Goal: Task Accomplishment & Management: Manage account settings

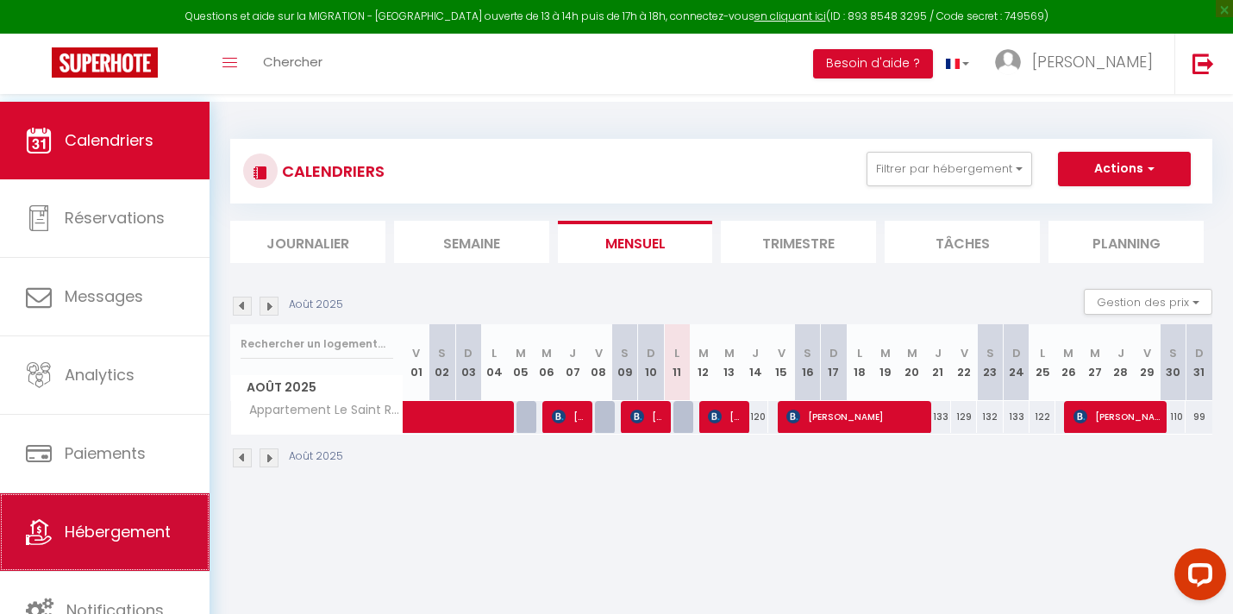
click at [131, 510] on link "Hébergement" at bounding box center [104, 532] width 209 height 78
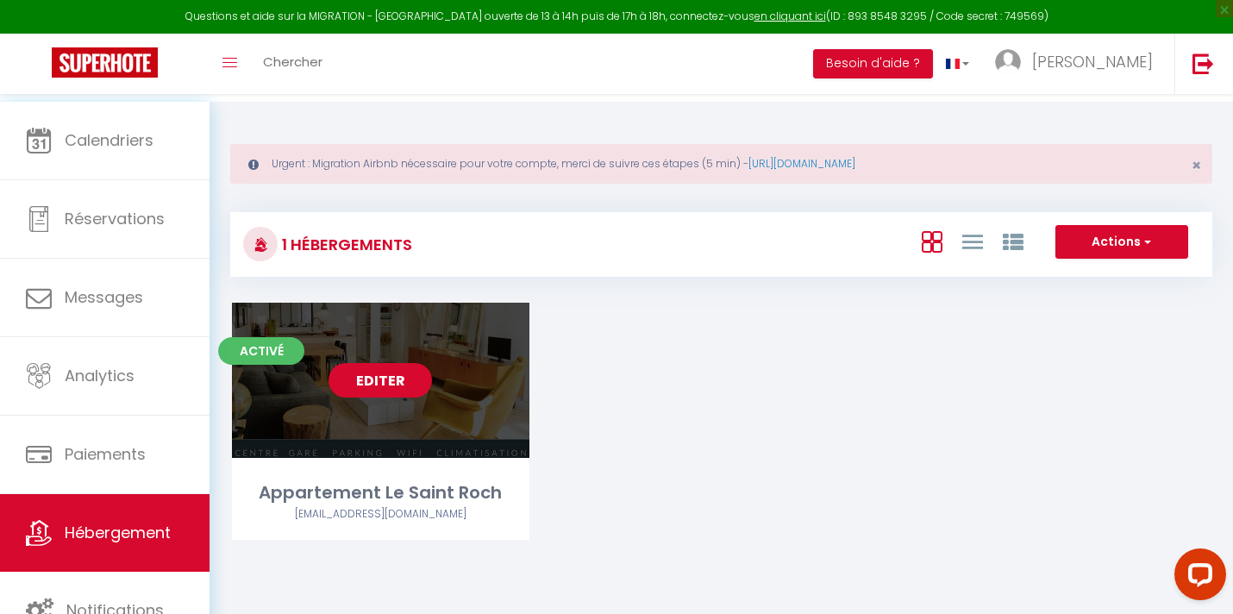
click at [381, 397] on link "Editer" at bounding box center [379, 380] width 103 height 34
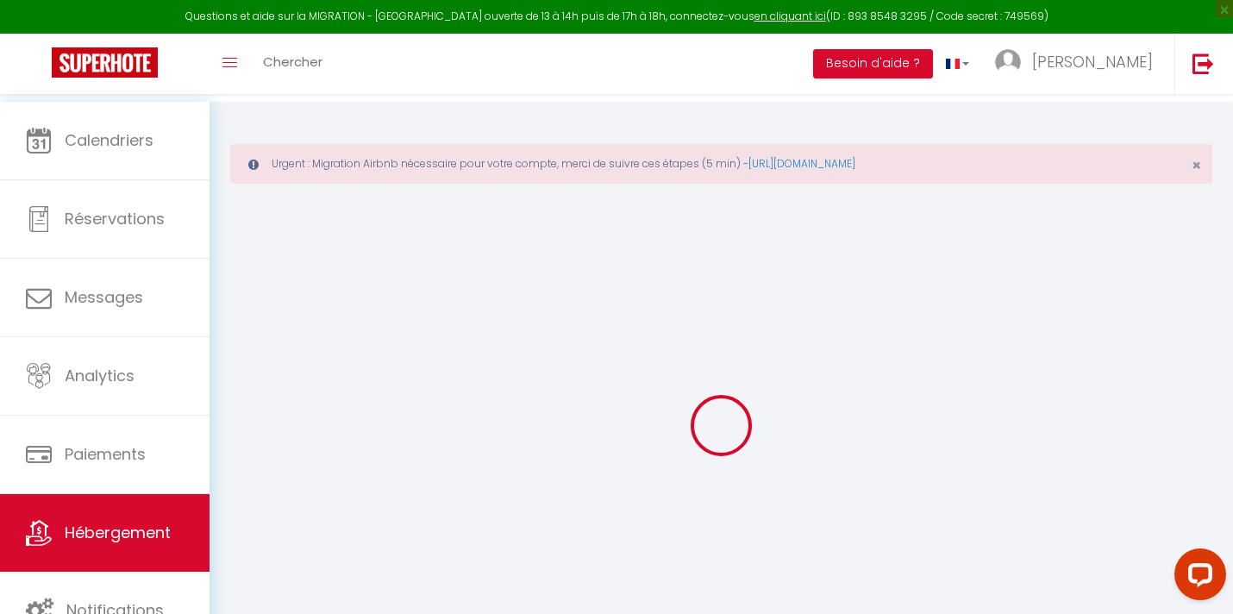
select select
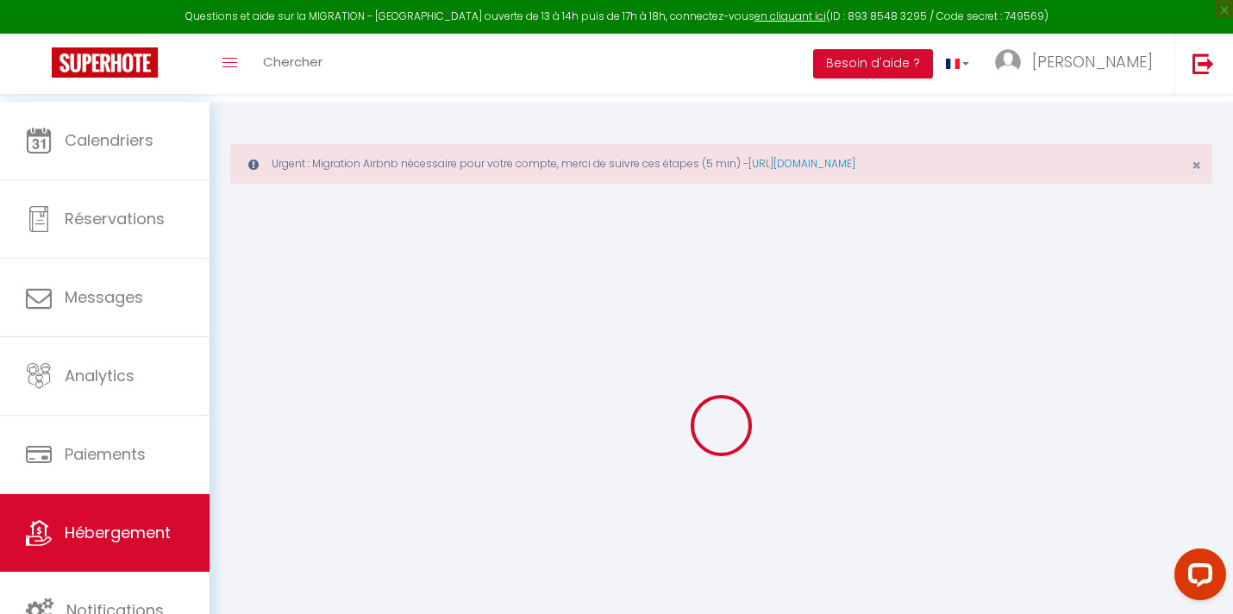
select select
checkbox input "false"
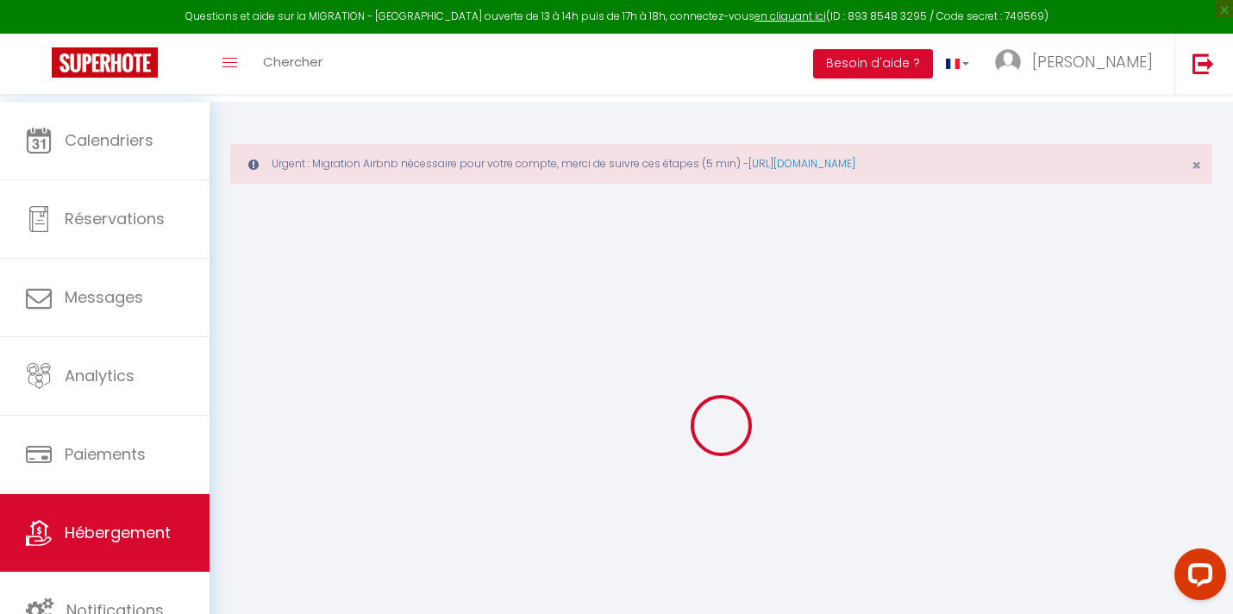
select select
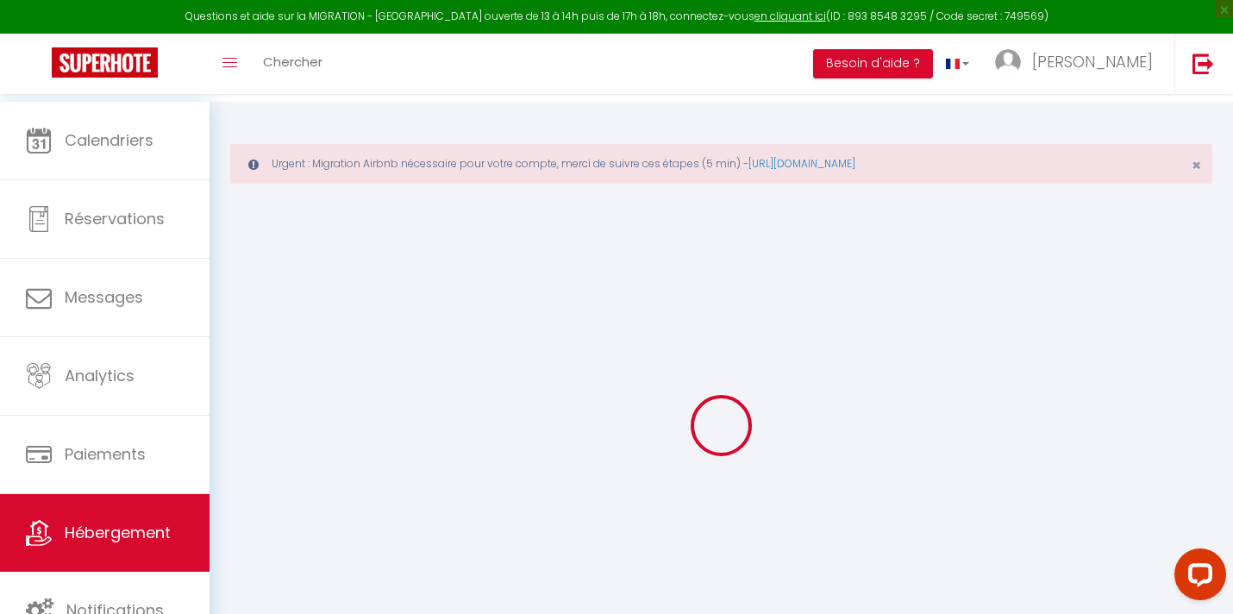
select select
checkbox input "false"
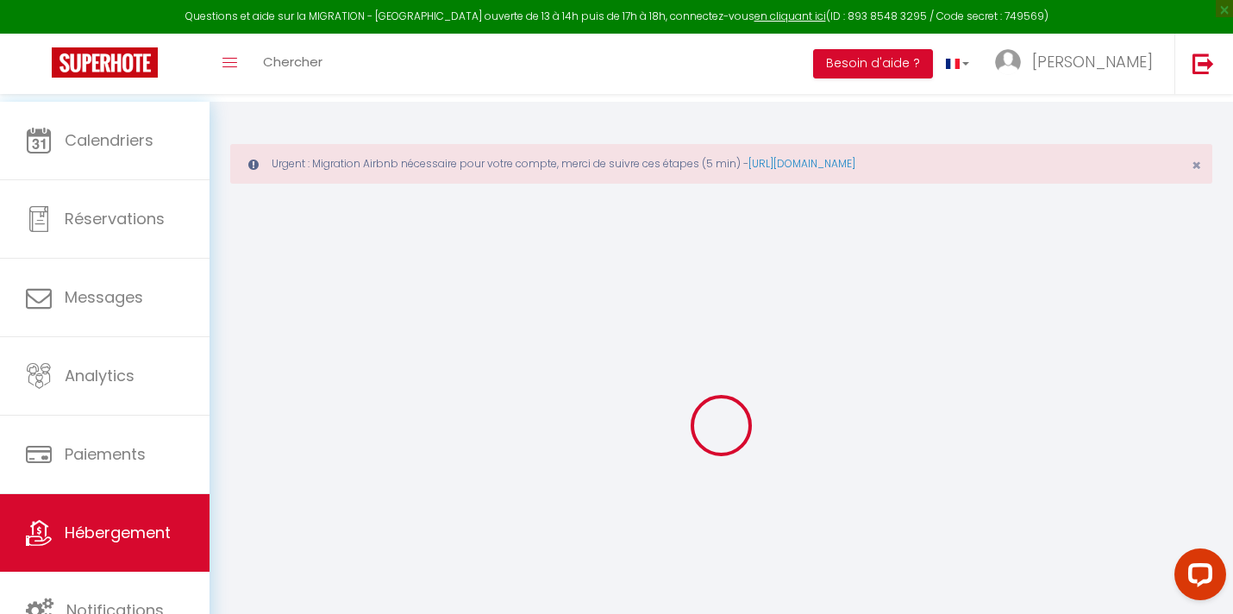
checkbox input "false"
select select
type input "Appartement Le Saint Roch"
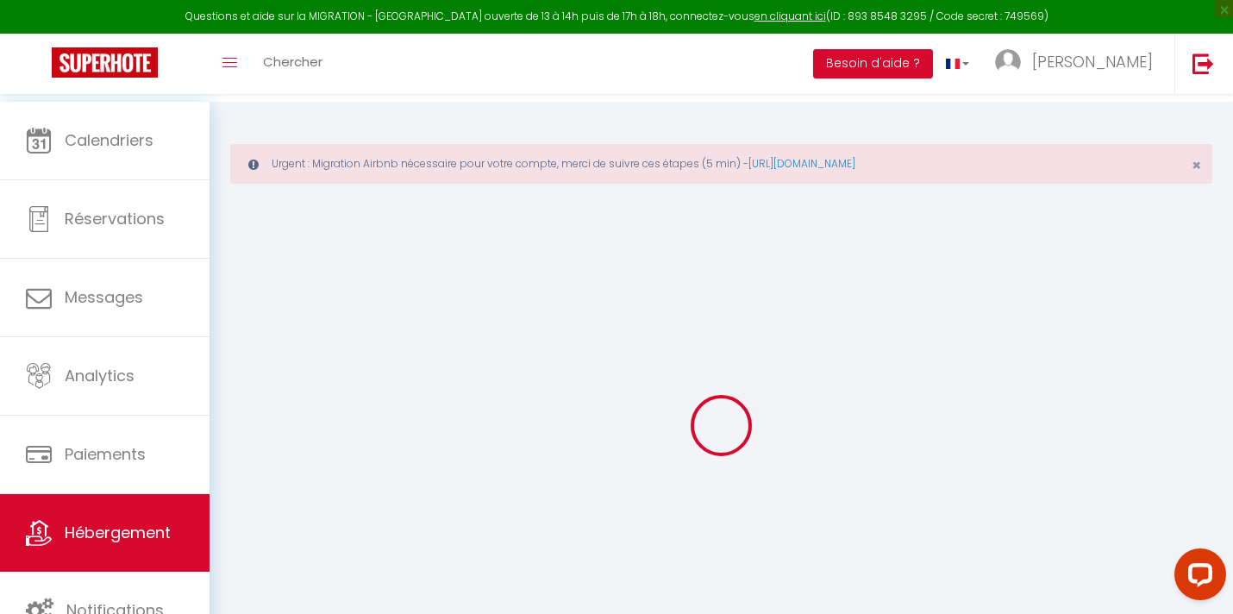
type input "[PERSON_NAME] / [PERSON_NAME]"
type input "Giraud"
type input "[STREET_ADDRESS][PERSON_NAME]"
type input "75020"
type input "[GEOGRAPHIC_DATA]"
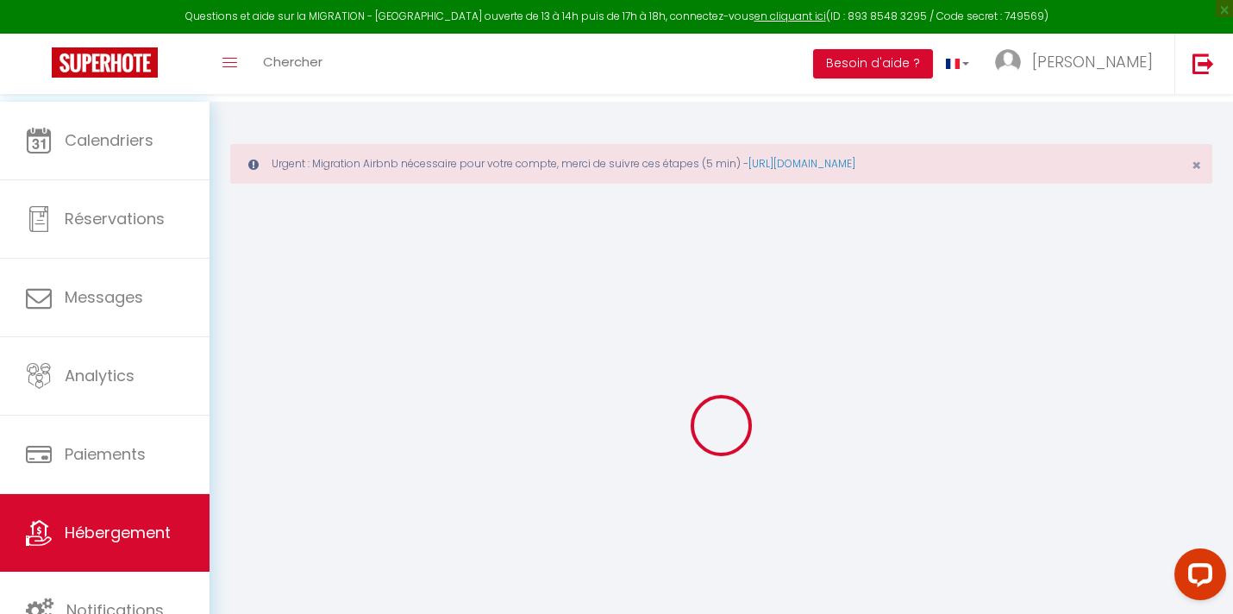
type input "87"
type input "12"
type input "50"
type input "1.00"
type input "500"
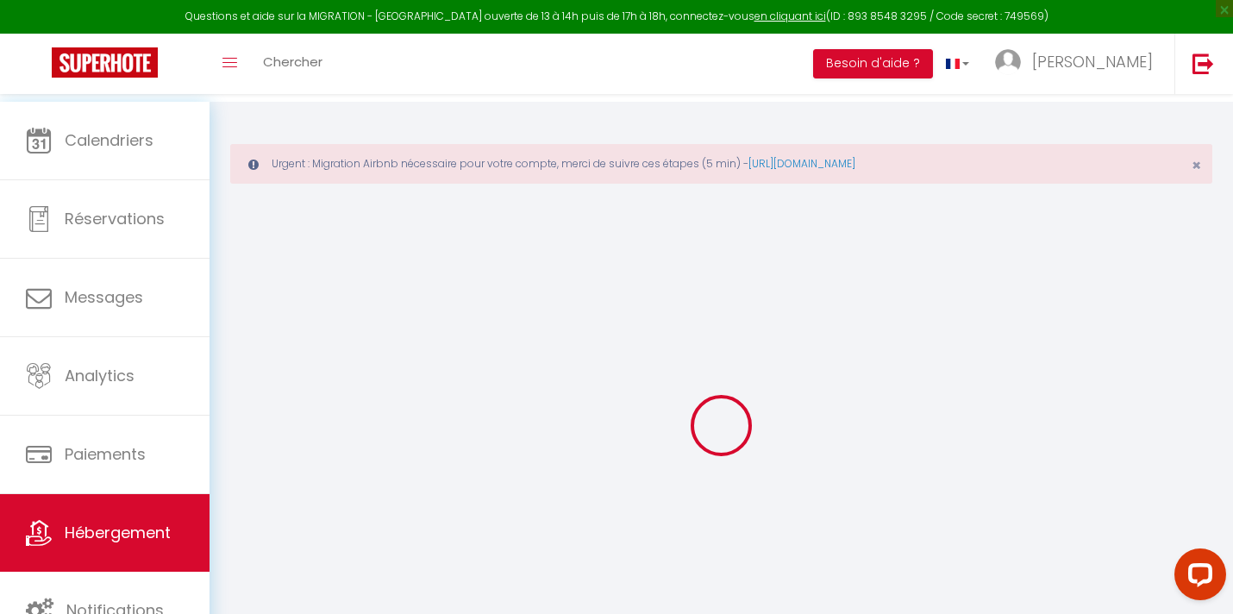
select select
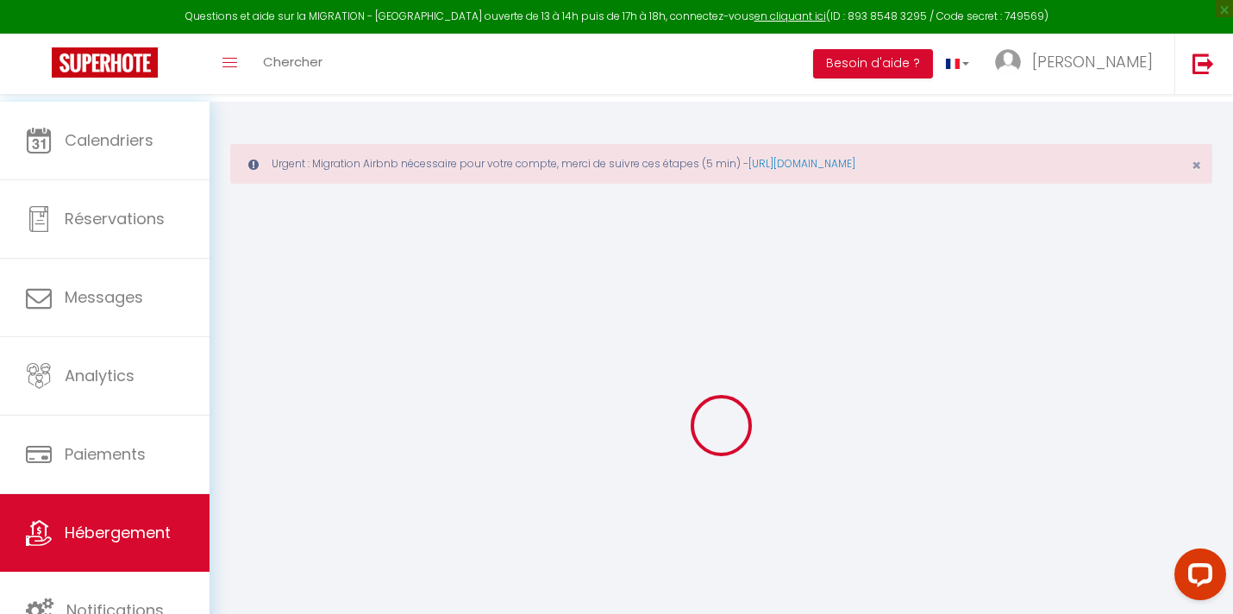
type input "[STREET_ADDRESS][PERSON_NAME]"
type input "34000"
type input "[GEOGRAPHIC_DATA]"
select select "75"
type input "[EMAIL_ADDRESS][DOMAIN_NAME]"
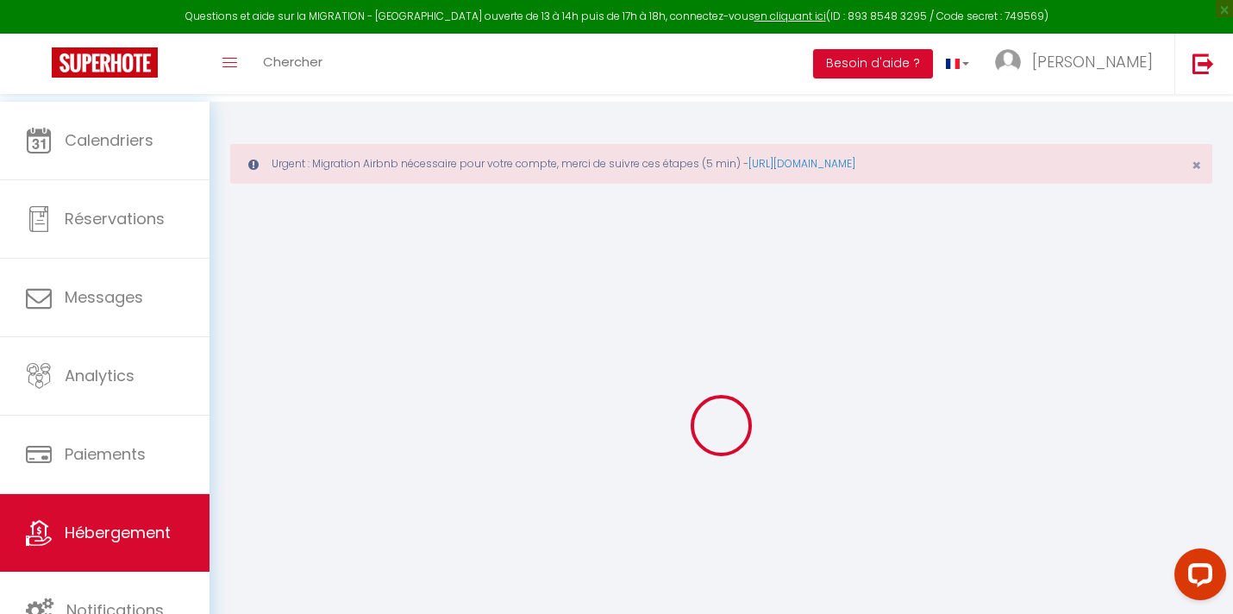
select select "424"
checkbox input "true"
checkbox input "false"
checkbox input "true"
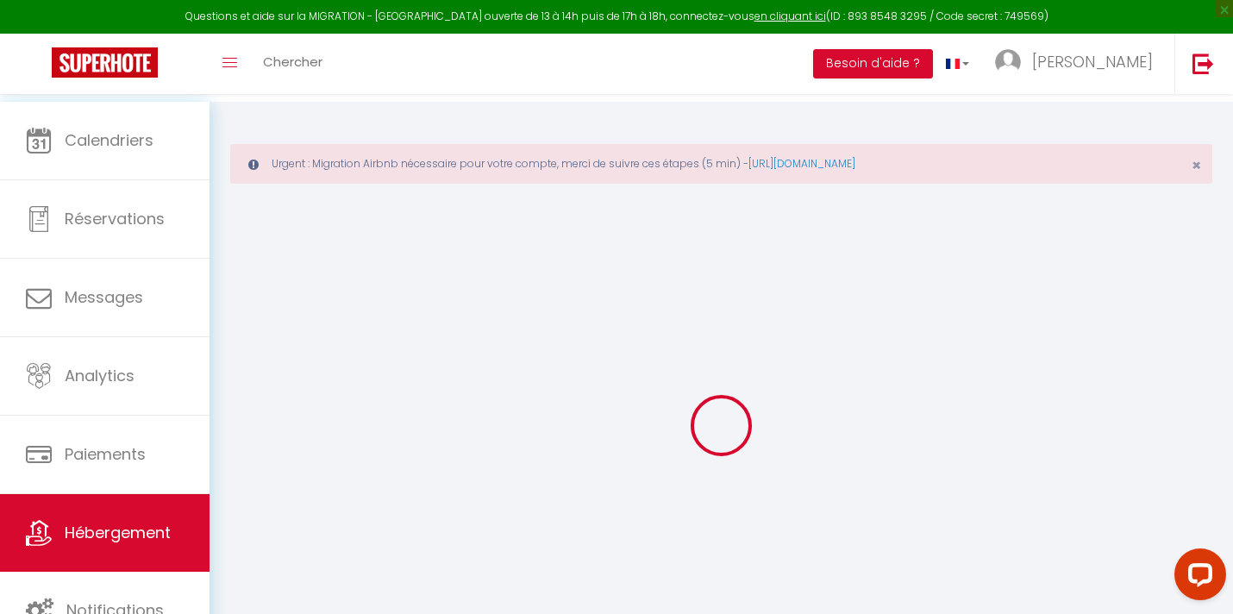
type input "0"
select select
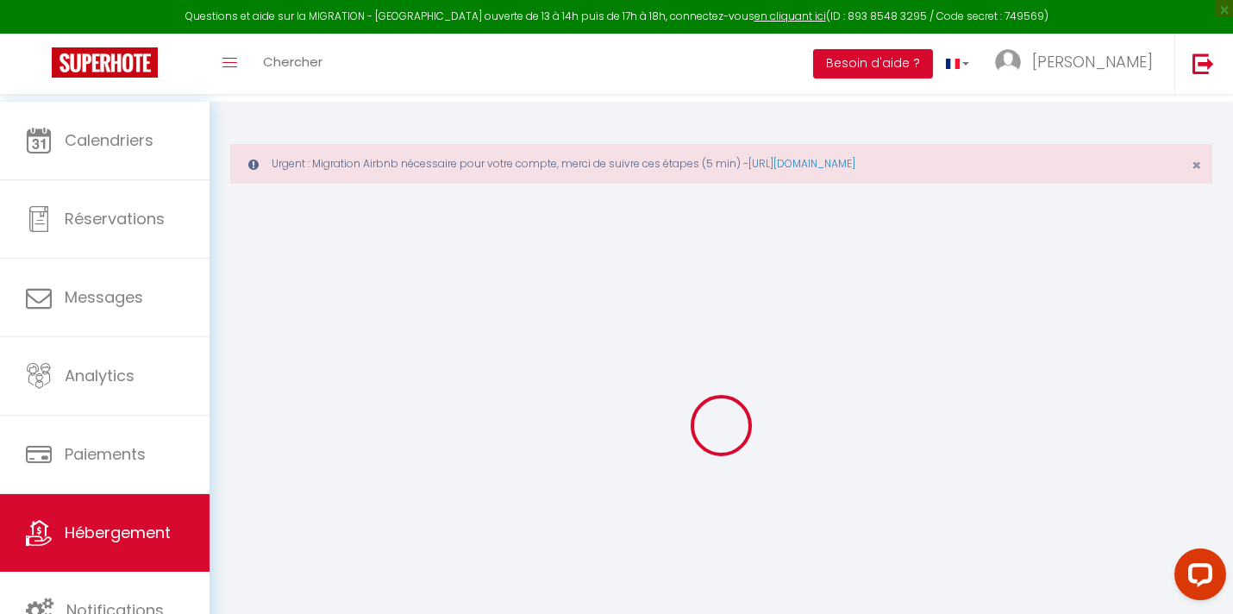
select select
checkbox input "true"
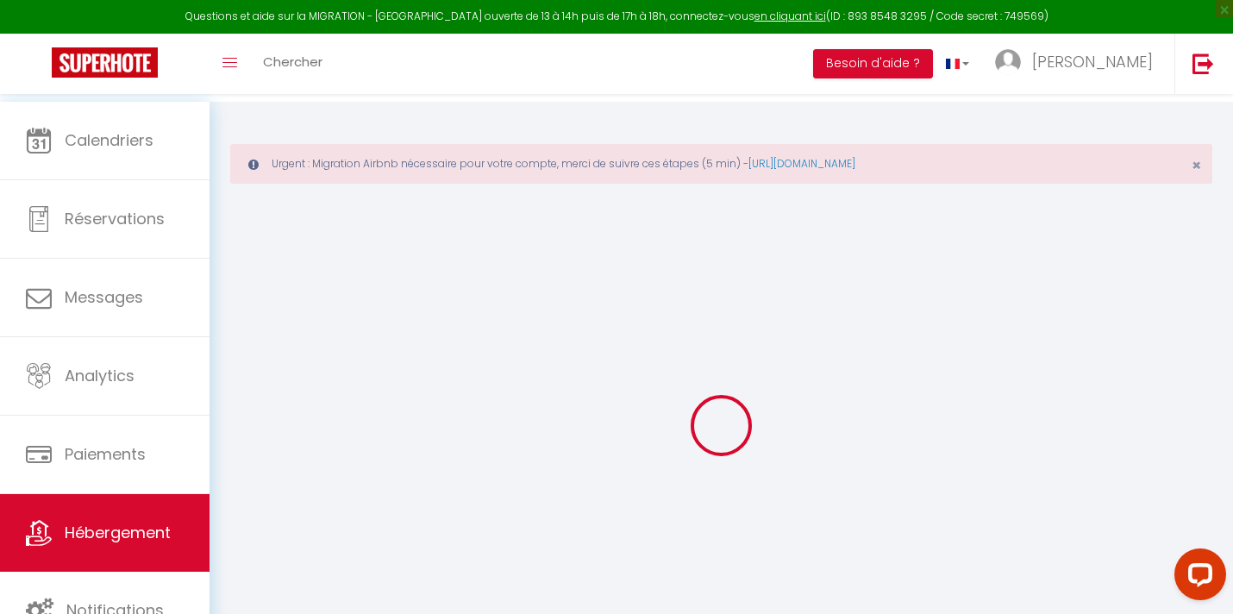
checkbox input "false"
checkbox input "true"
select select
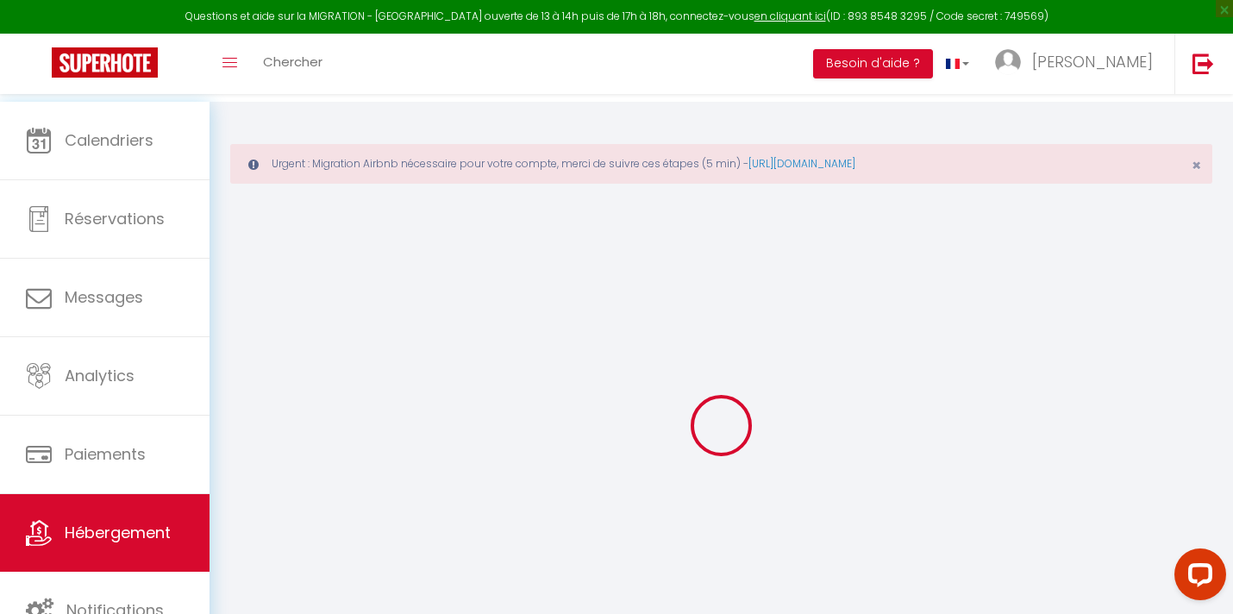
select select
checkbox input "true"
checkbox input "false"
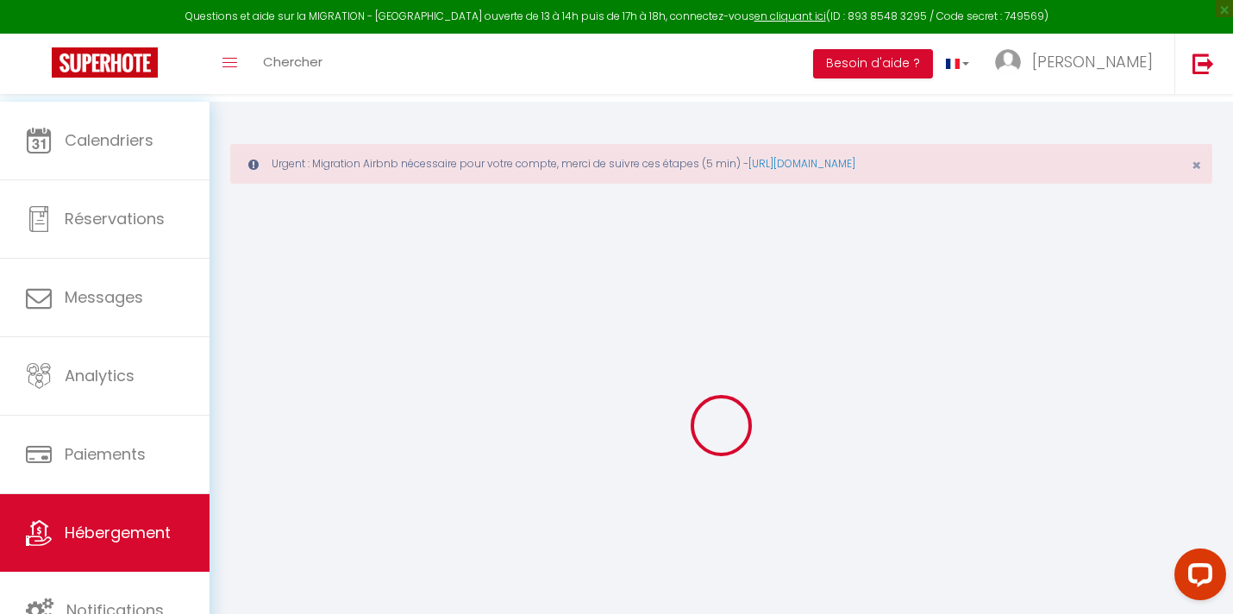
checkbox input "true"
select select
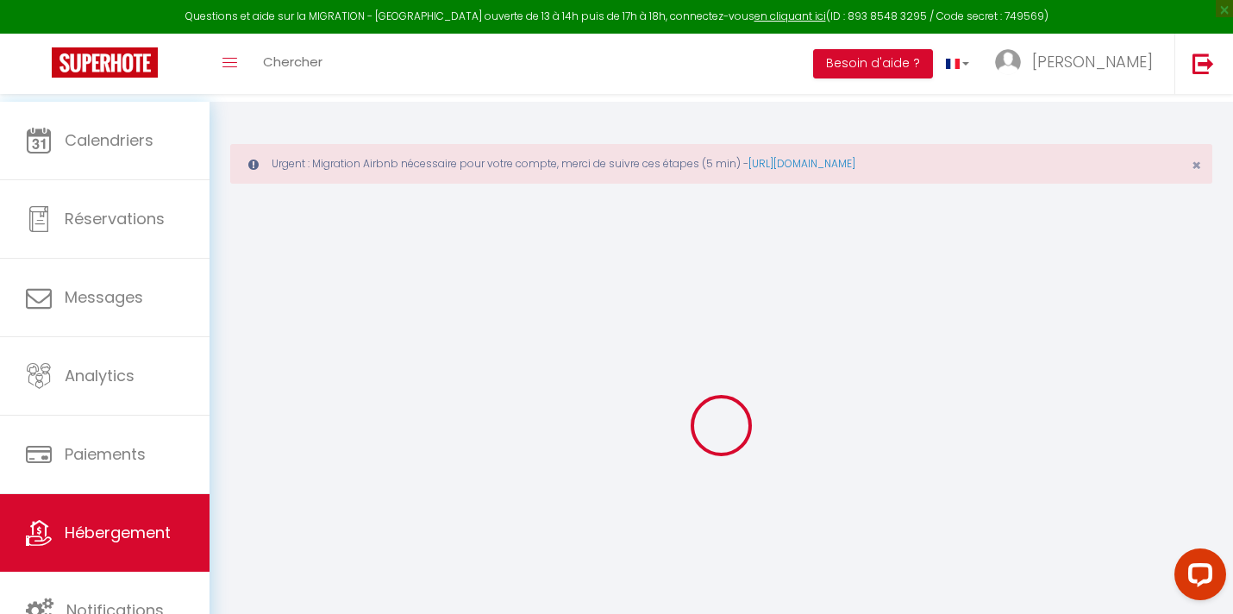
select select
checkbox input "true"
checkbox input "false"
checkbox input "true"
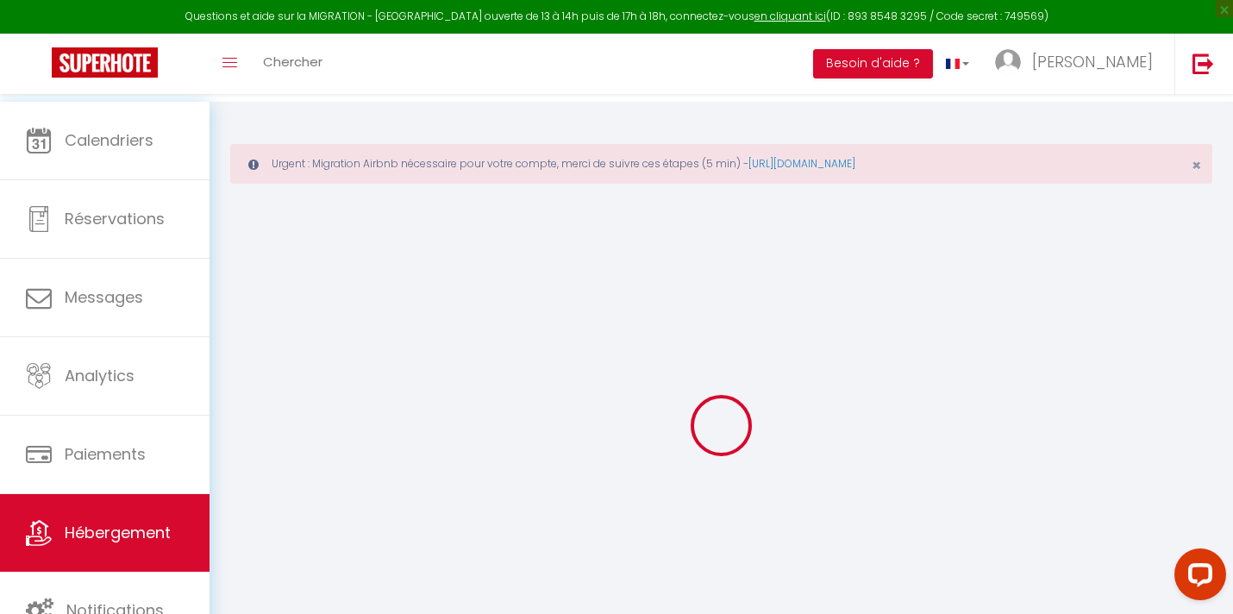
checkbox input "true"
checkbox input "false"
checkbox input "true"
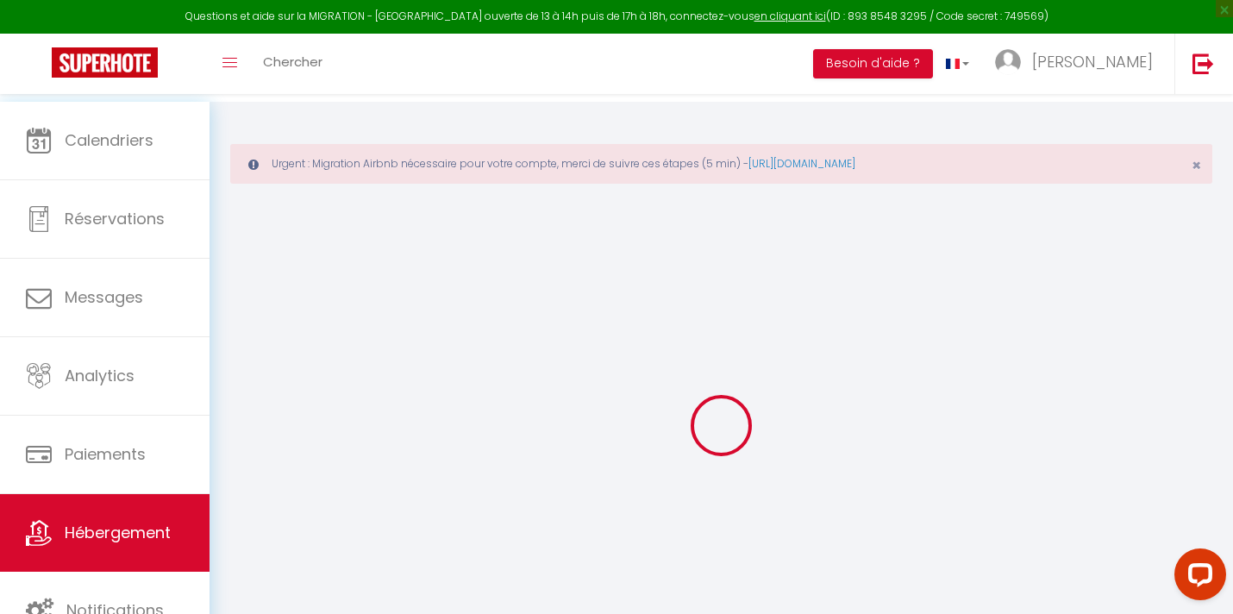
select select "15:00"
select select "00:00"
select select "11:00"
select select "30"
select select "120"
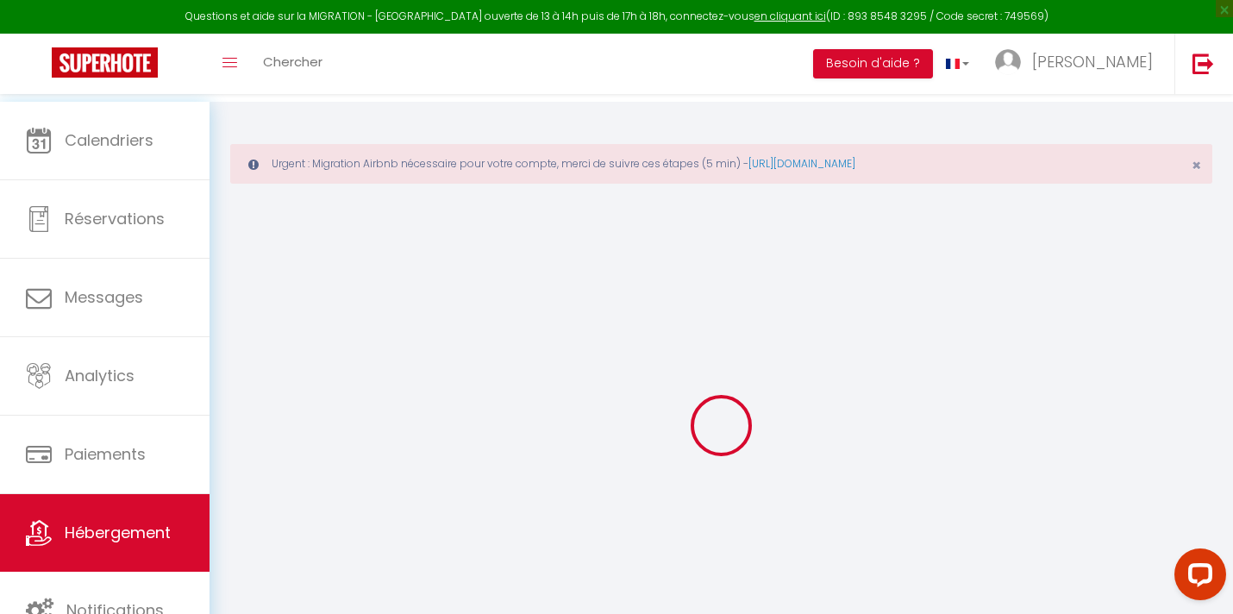
checkbox input "true"
checkbox input "false"
checkbox input "true"
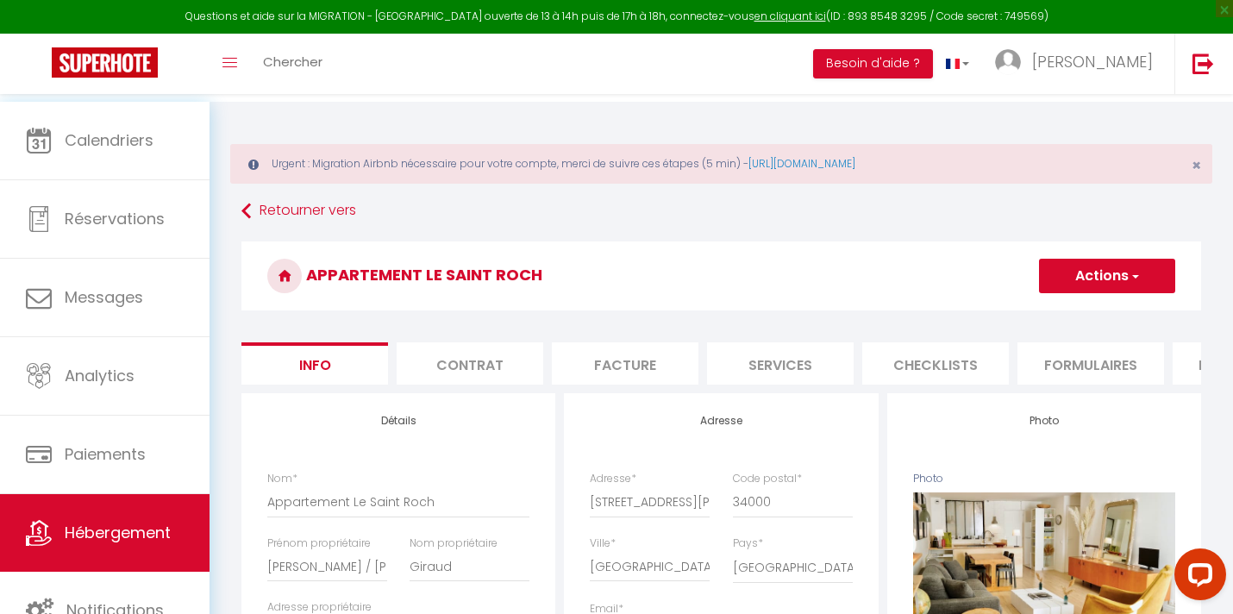
scroll to position [1, 0]
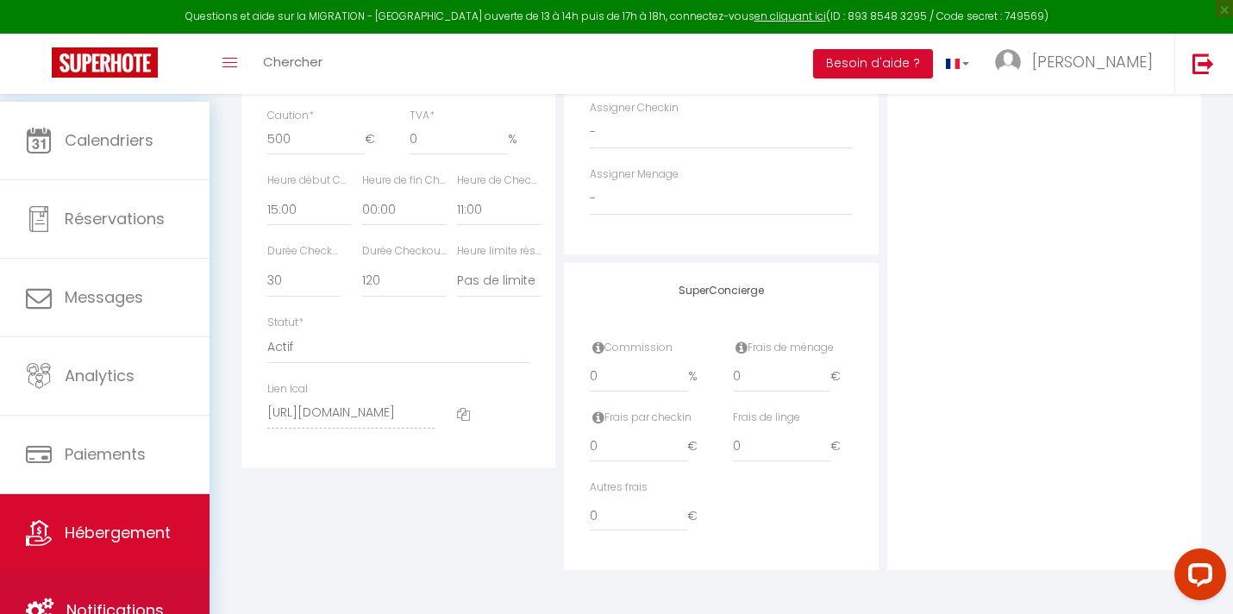
scroll to position [1149, 0]
click at [153, 602] on link "Notifications" at bounding box center [104, 611] width 209 height 78
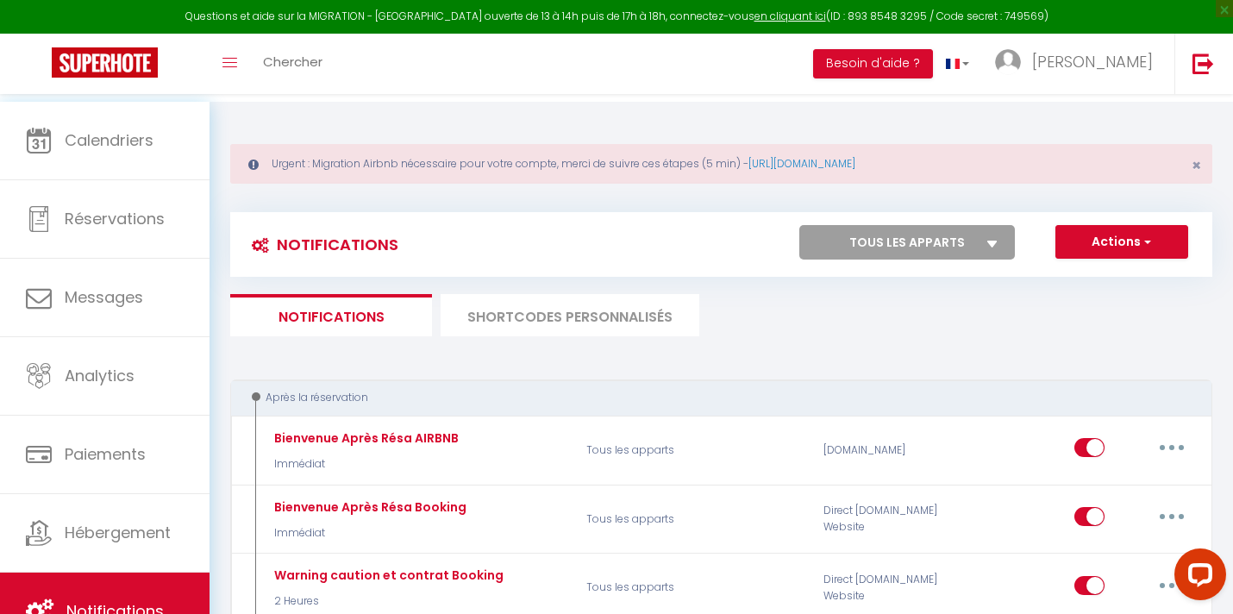
click at [631, 336] on li "SHORTCODES PERSONNALISÉS" at bounding box center [570, 315] width 259 height 42
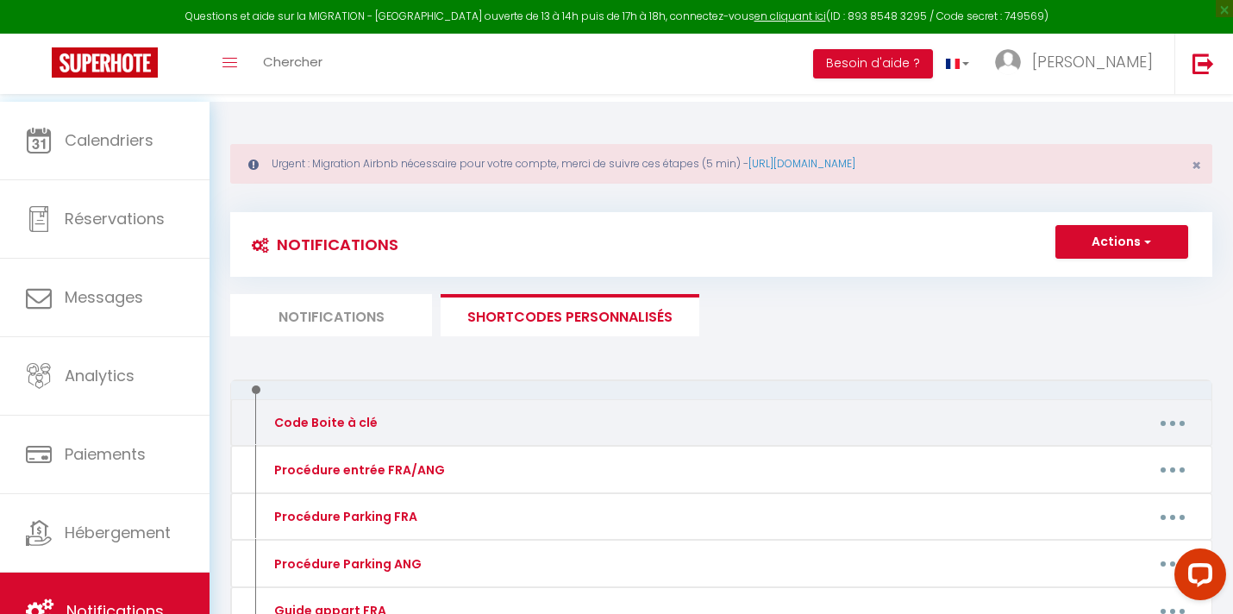
click at [1164, 436] on button "button" at bounding box center [1172, 423] width 48 height 28
click at [1085, 477] on link "Editer" at bounding box center [1128, 461] width 128 height 29
type input "Code Boite à clé"
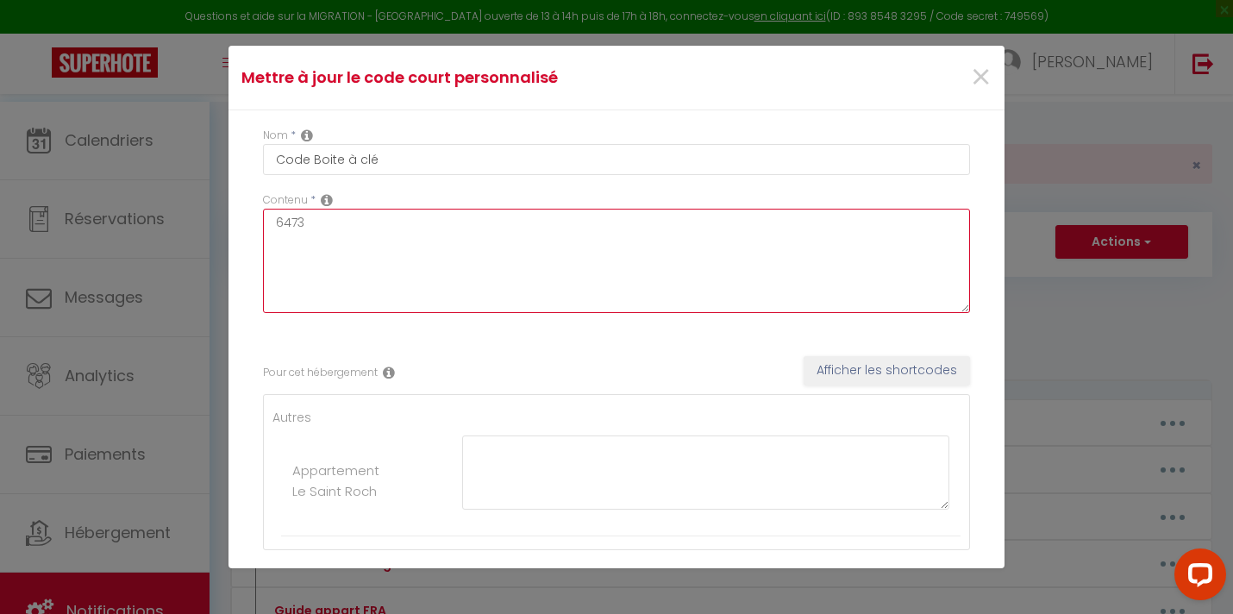
click at [318, 241] on textarea "6473" at bounding box center [616, 261] width 707 height 104
type textarea "6"
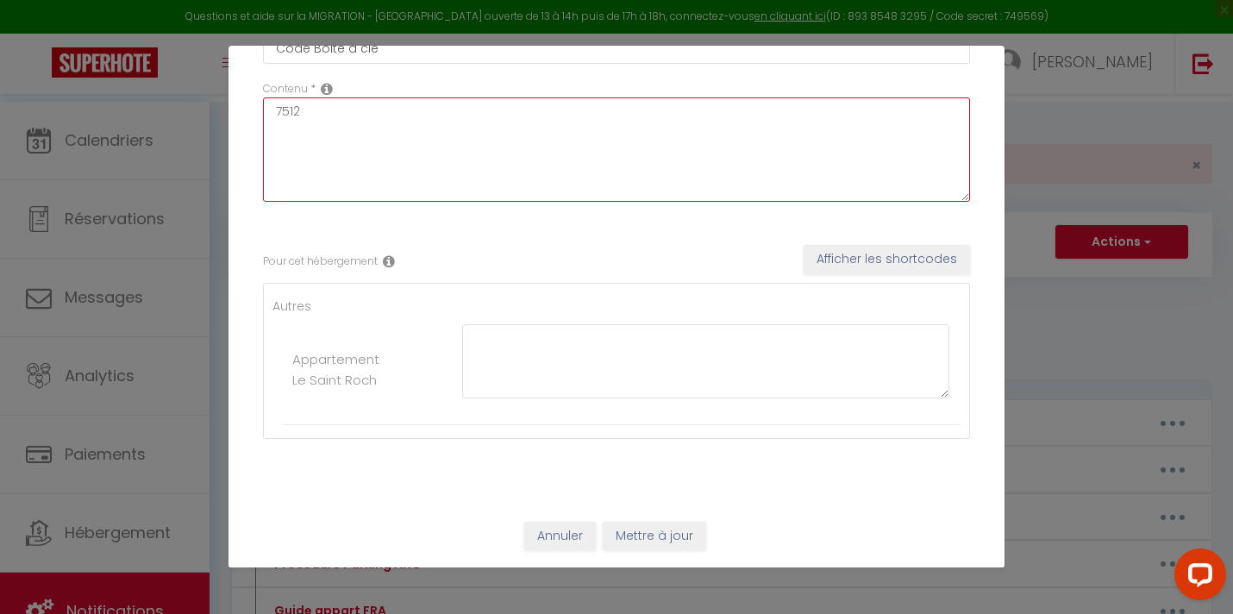
scroll to position [185, 0]
type textarea "7512"
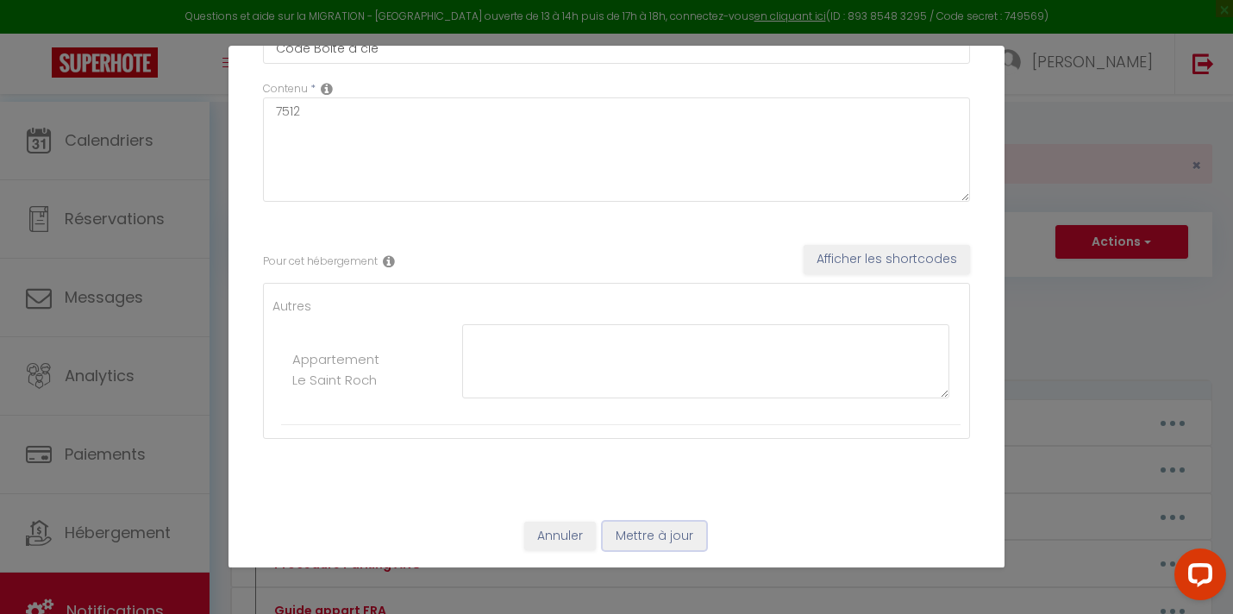
click at [685, 534] on button "Mettre à jour" at bounding box center [654, 536] width 103 height 29
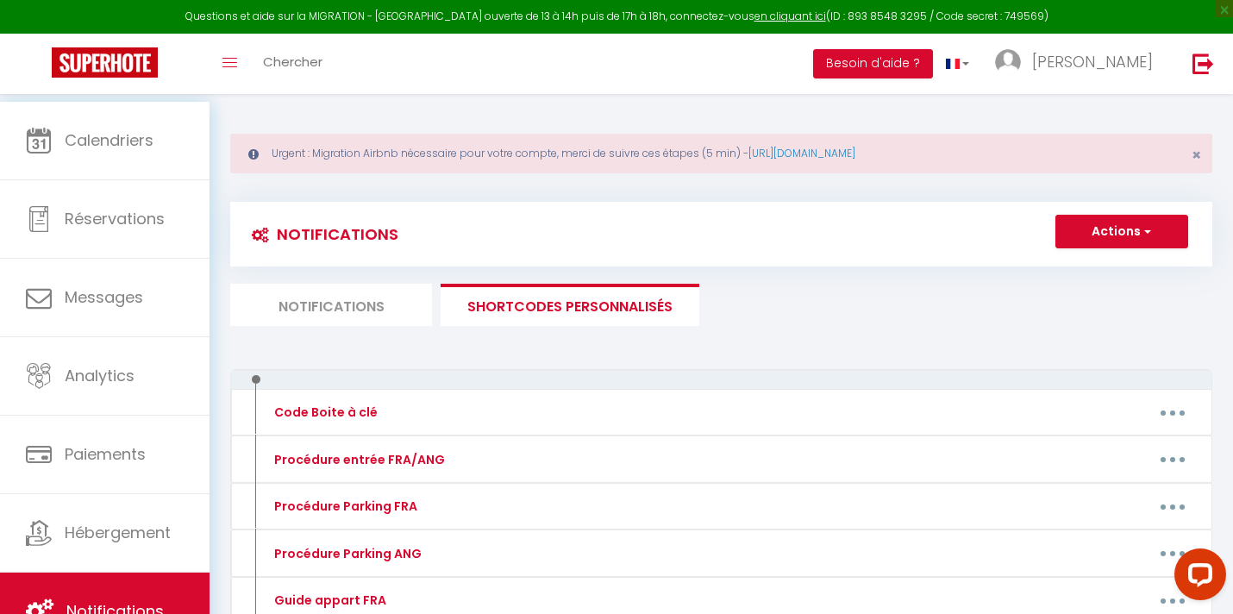
scroll to position [0, 0]
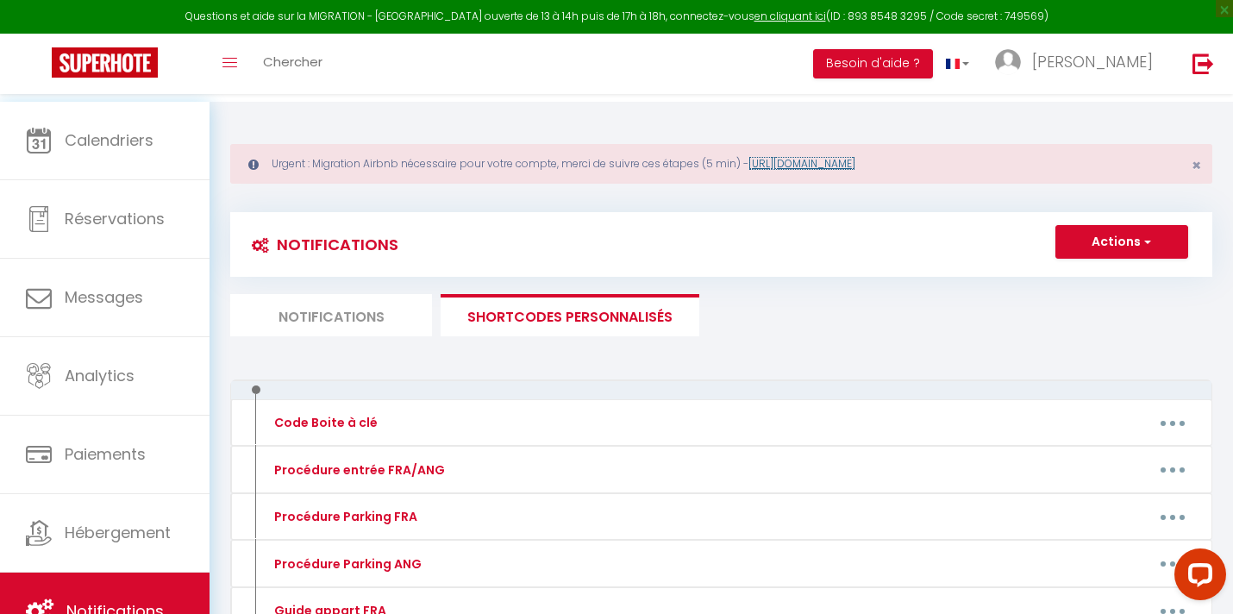
click at [855, 161] on link "[URL][DOMAIN_NAME]" at bounding box center [801, 163] width 107 height 15
click at [855, 160] on link "[URL][DOMAIN_NAME]" at bounding box center [801, 163] width 107 height 15
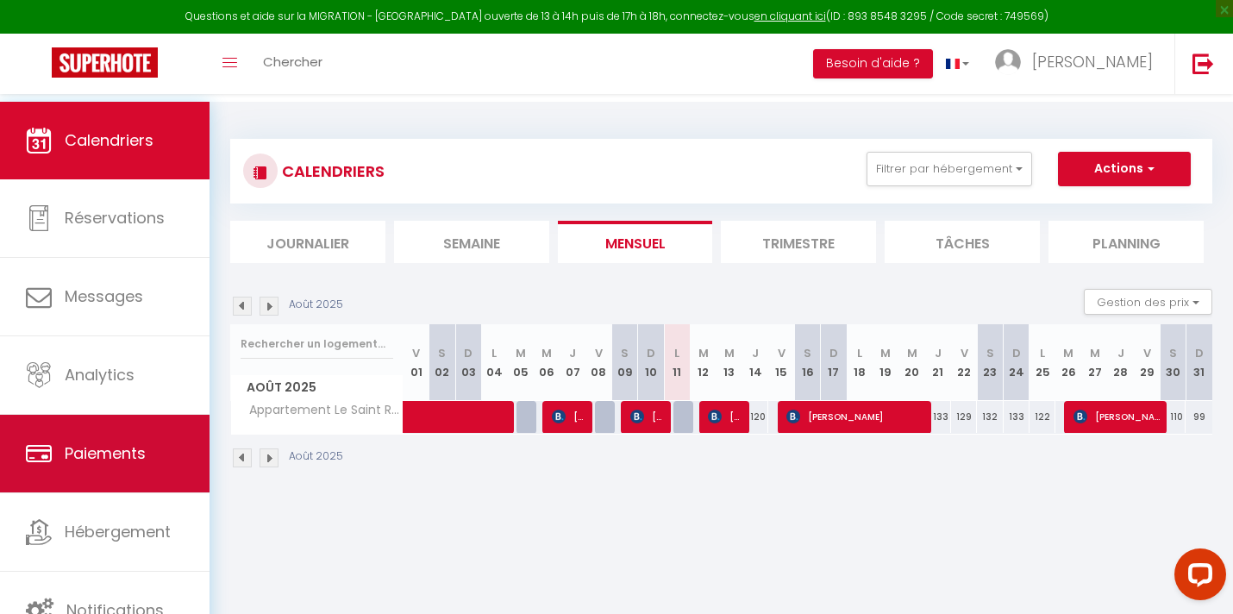
scroll to position [102, 0]
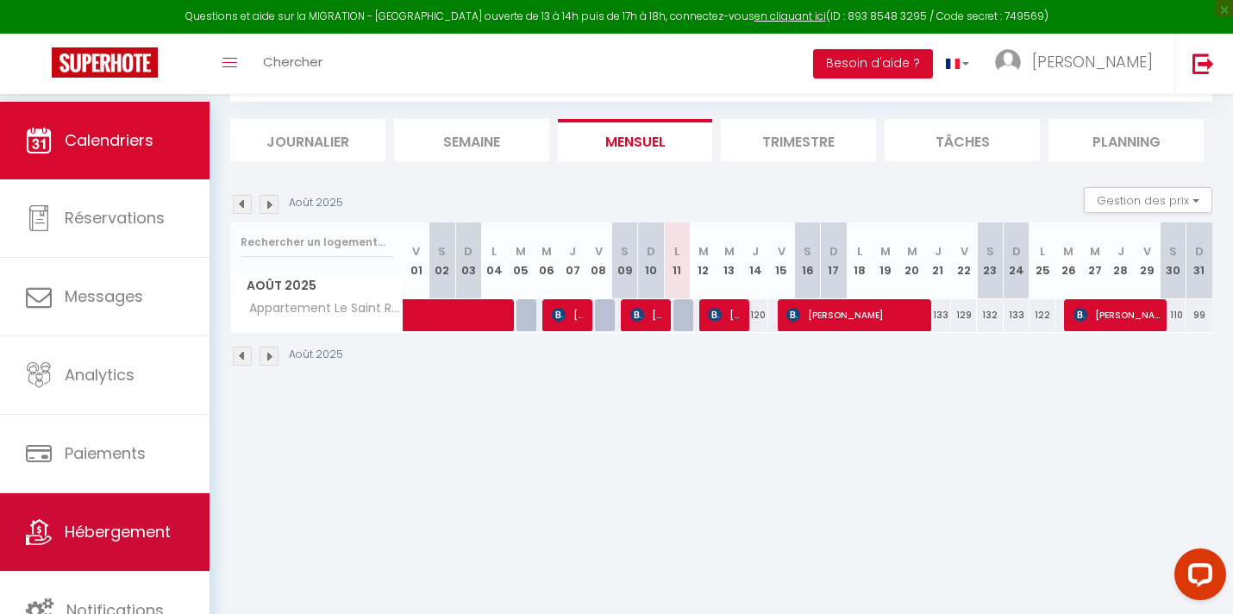
click at [100, 526] on span "Hébergement" at bounding box center [118, 532] width 106 height 22
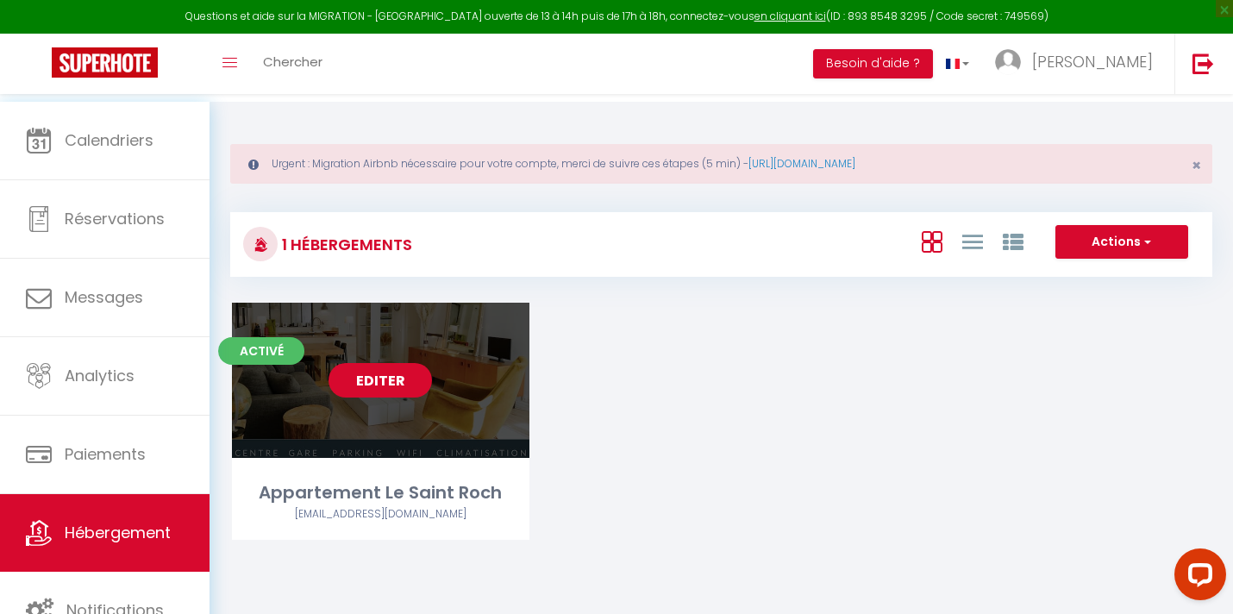
click at [386, 397] on link "Editer" at bounding box center [379, 380] width 103 height 34
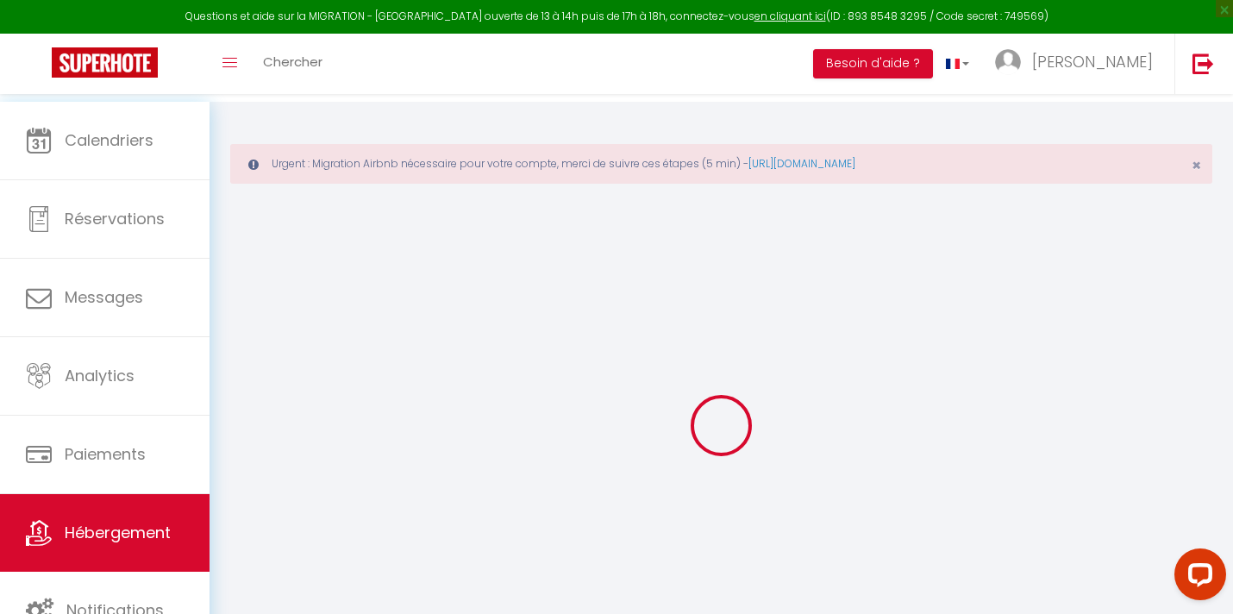
select select
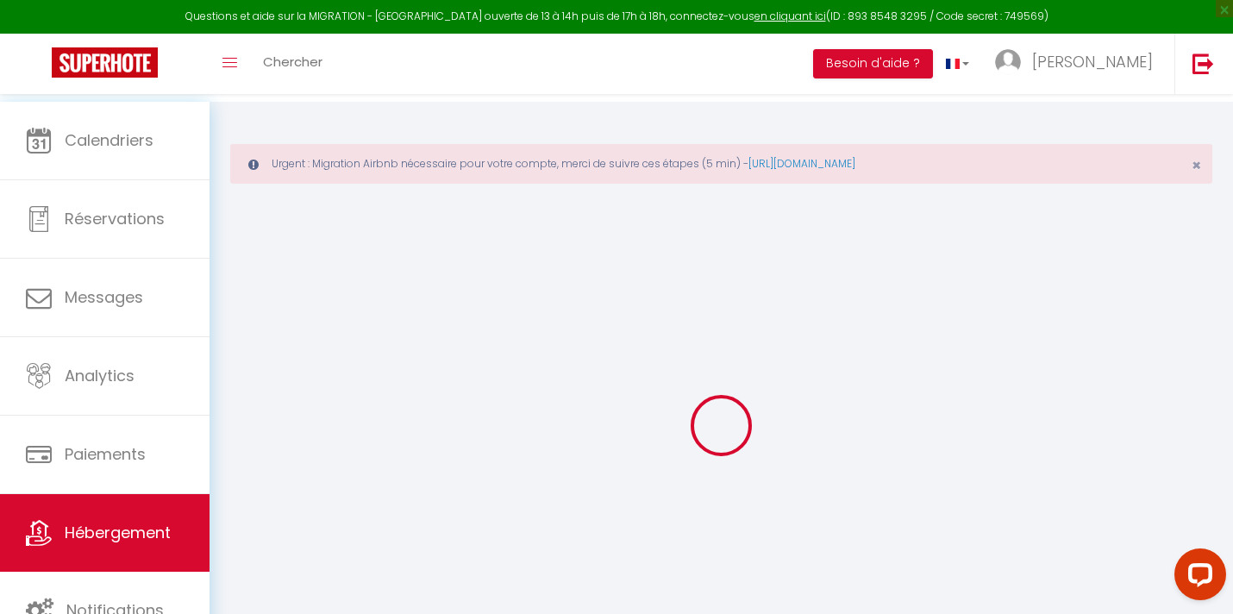
select select
checkbox input "false"
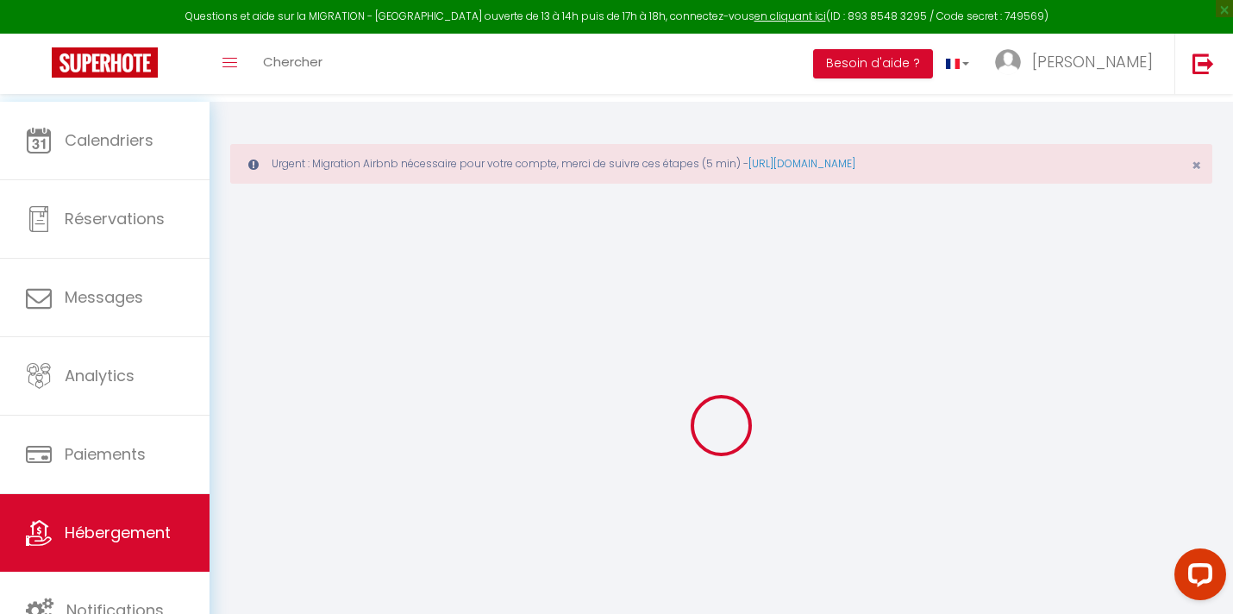
select select
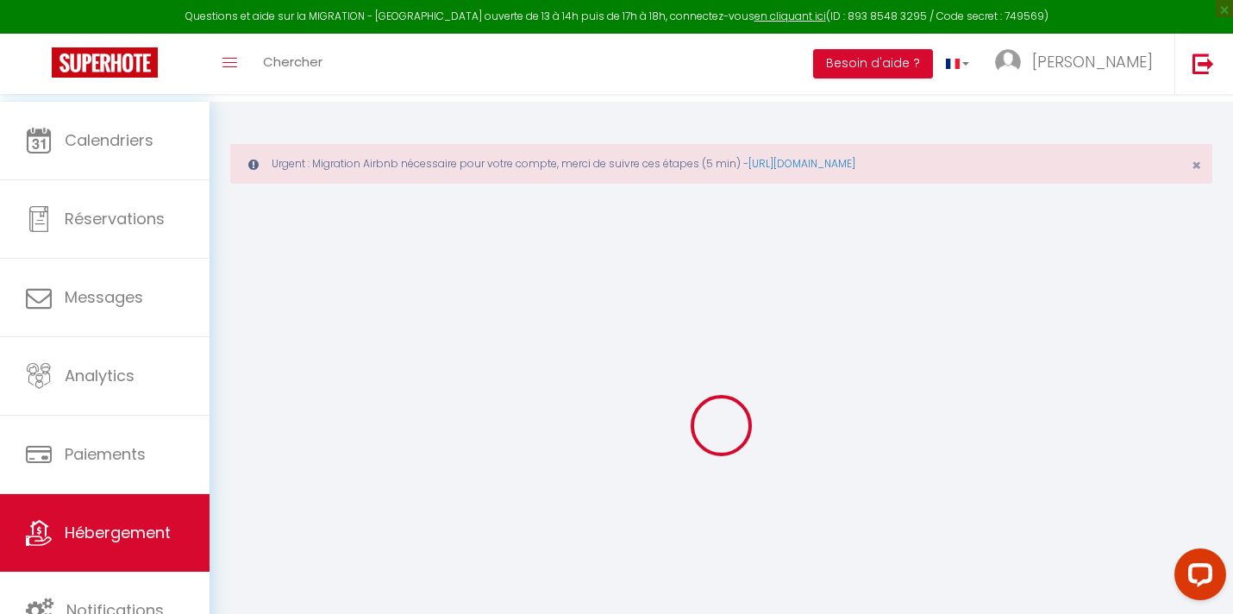
select select
checkbox input "false"
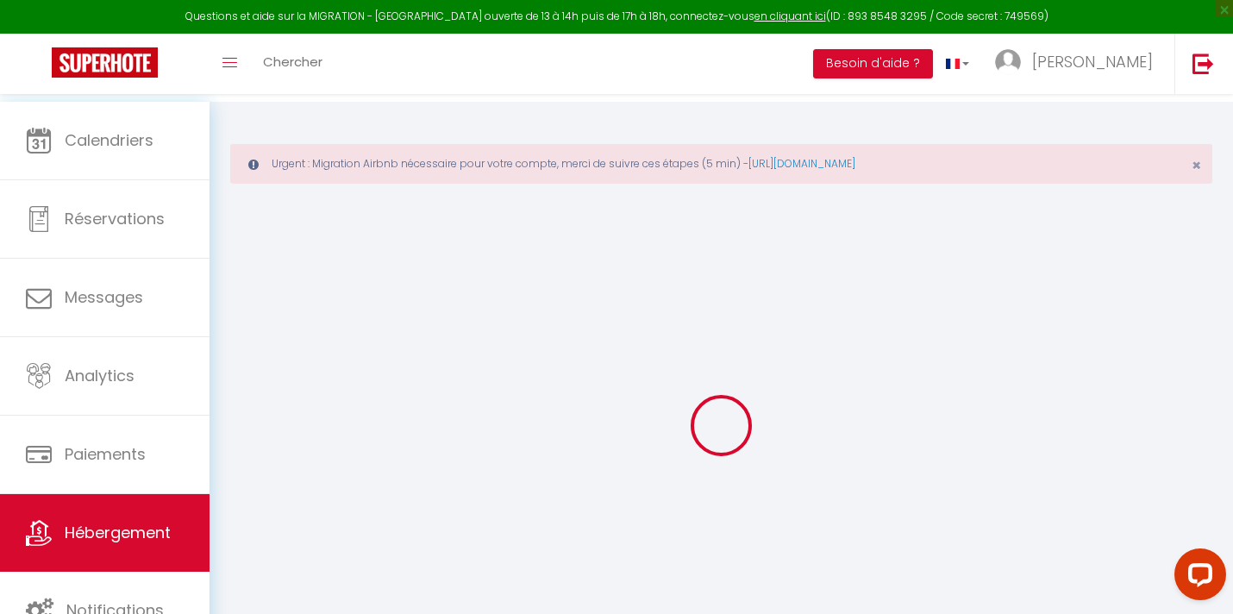
checkbox input "false"
select select
type input "Appartement Le Saint Roch"
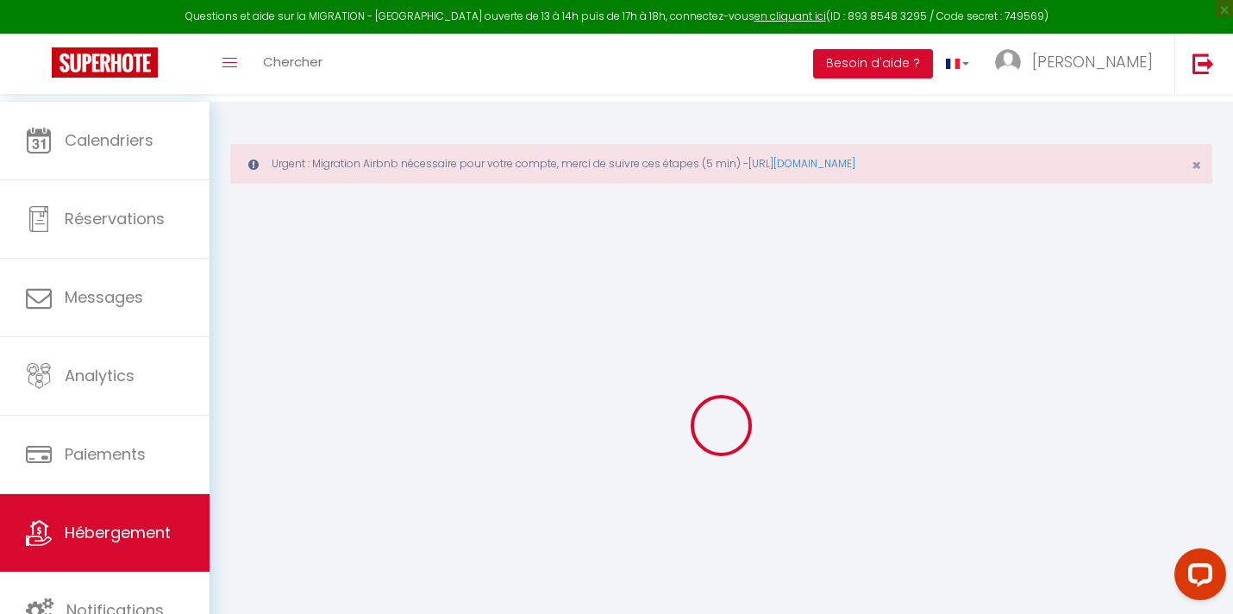
type input "[PERSON_NAME] / [PERSON_NAME]"
type input "Giraud"
type input "[STREET_ADDRESS][PERSON_NAME]"
type input "75020"
type input "[GEOGRAPHIC_DATA]"
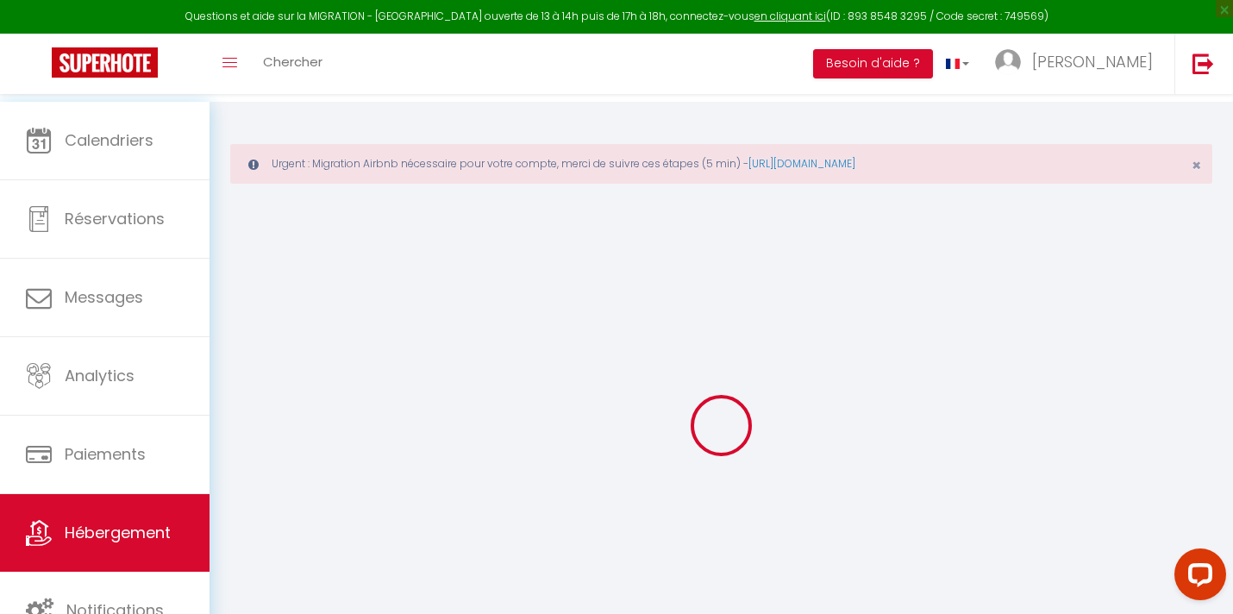
type input "87"
type input "12"
type input "50"
type input "1.00"
type input "500"
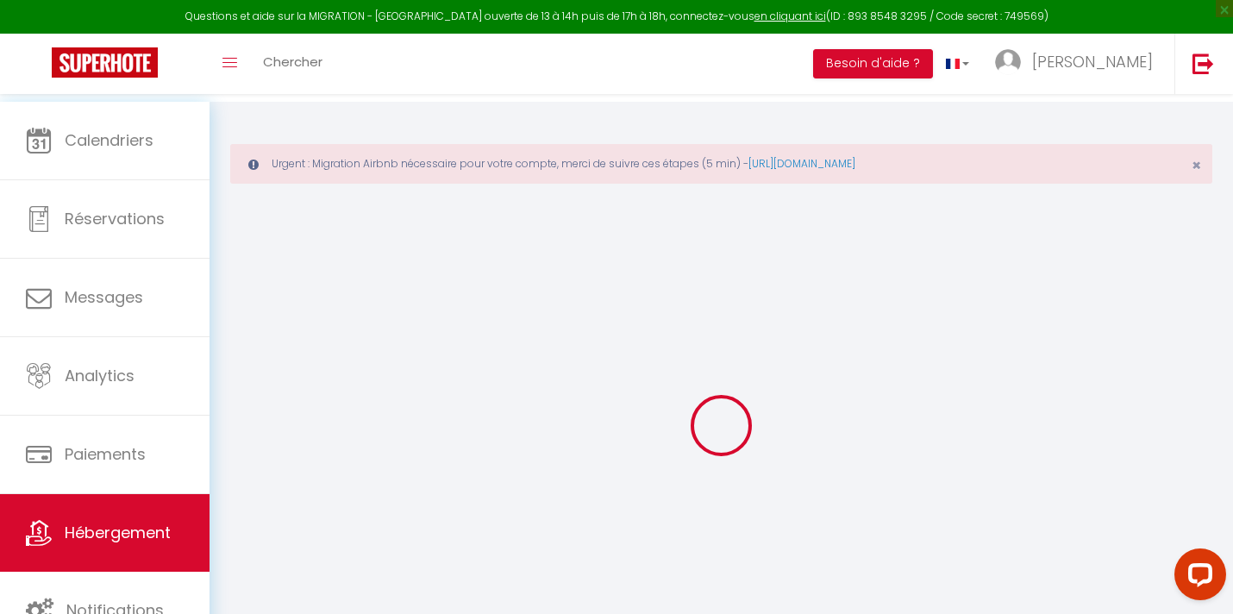
select select
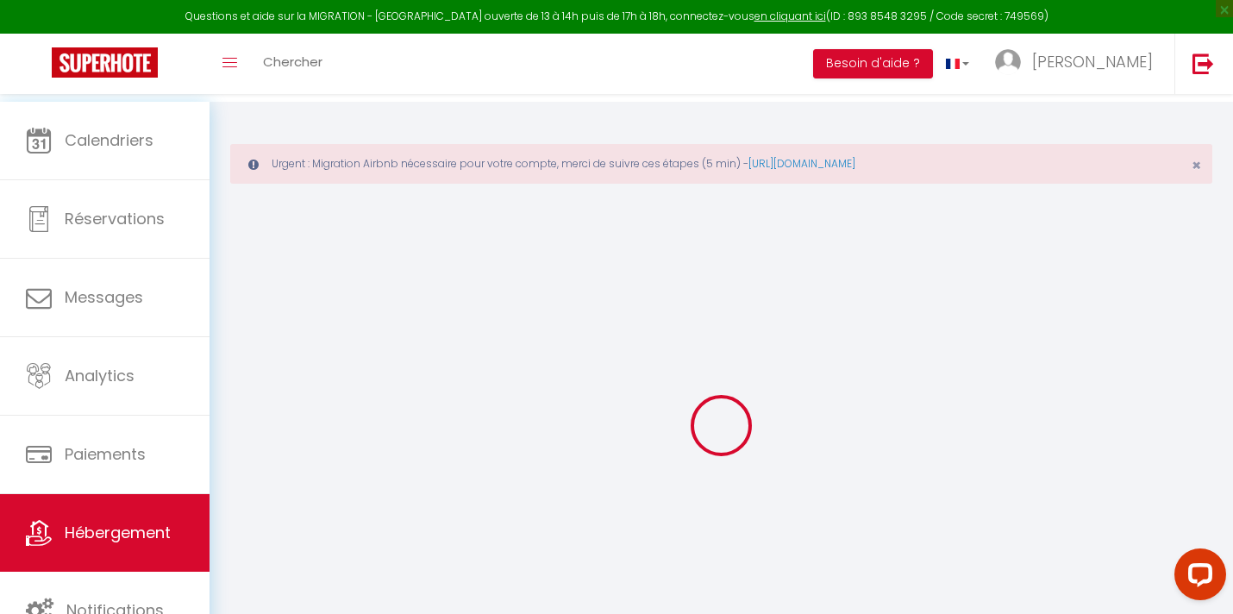
type input "[STREET_ADDRESS][PERSON_NAME]"
type input "34000"
type input "[GEOGRAPHIC_DATA]"
select select "75"
type input "[EMAIL_ADDRESS][DOMAIN_NAME]"
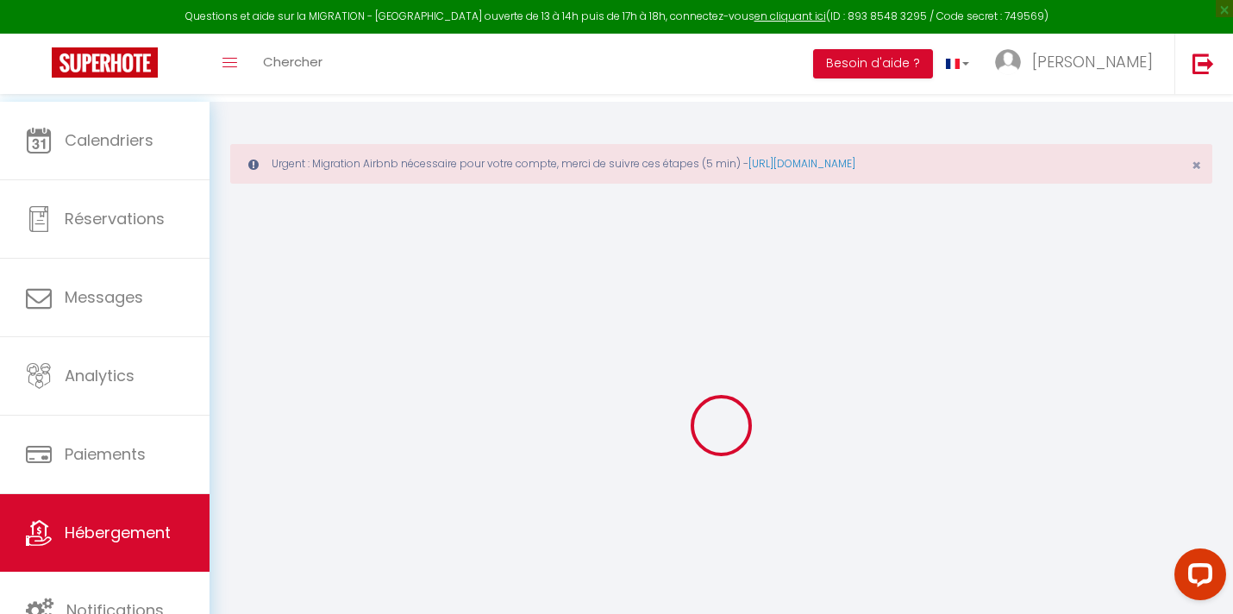
select select "424"
checkbox input "true"
checkbox input "false"
checkbox input "true"
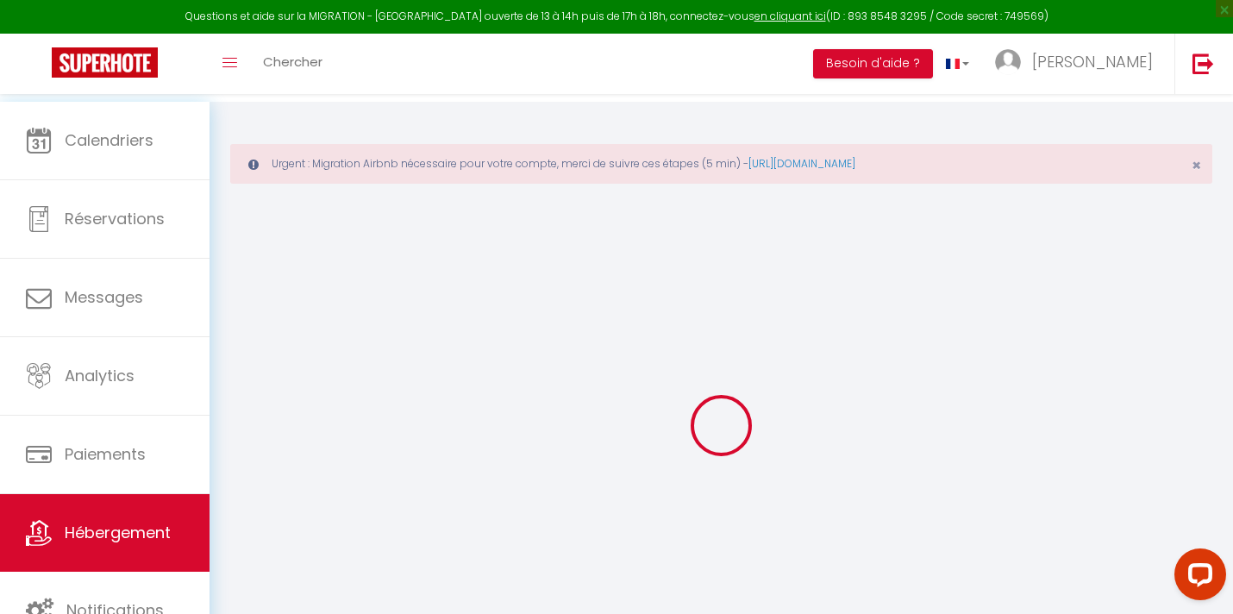
type input "0"
select select
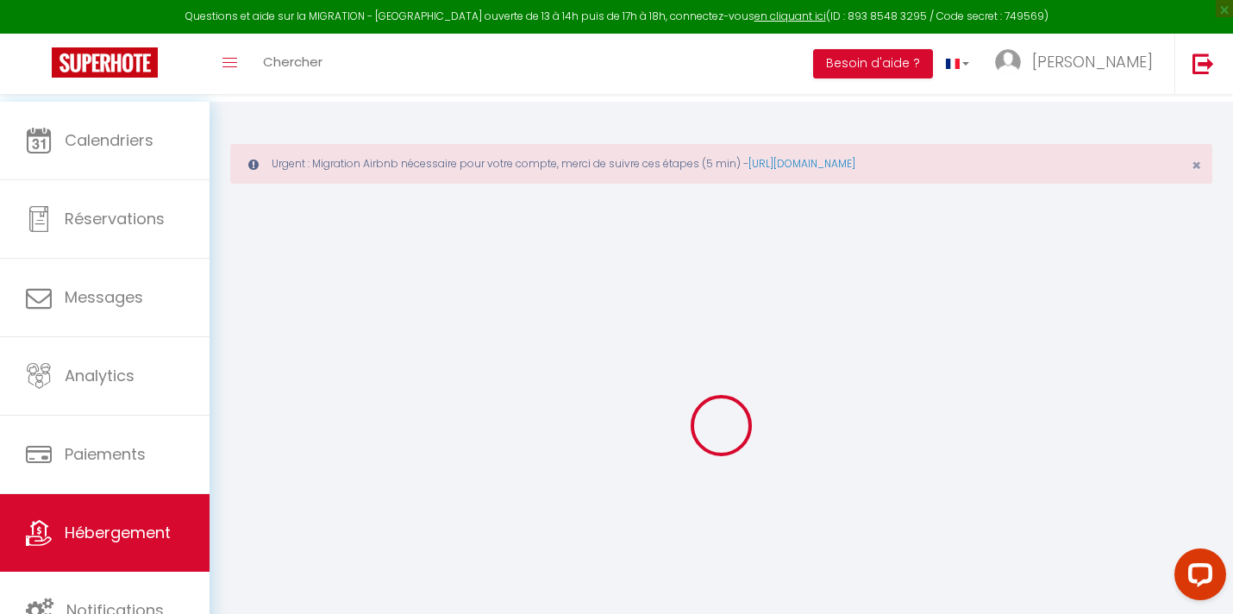
select select
checkbox input "true"
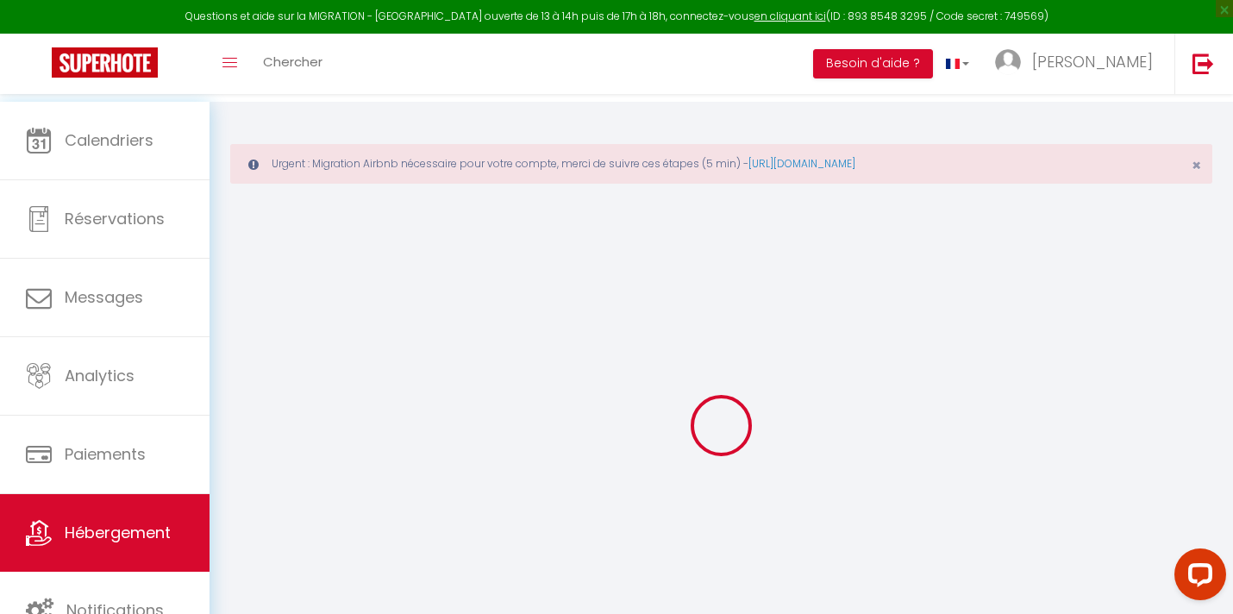
checkbox input "false"
checkbox input "true"
select select
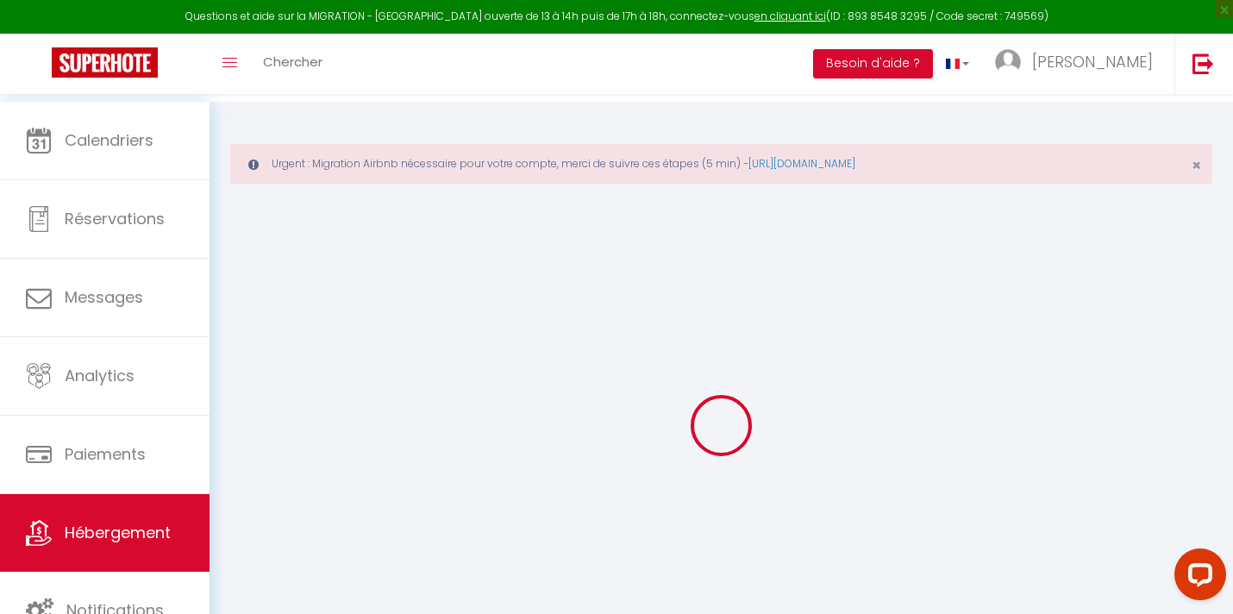
select select
checkbox input "true"
checkbox input "false"
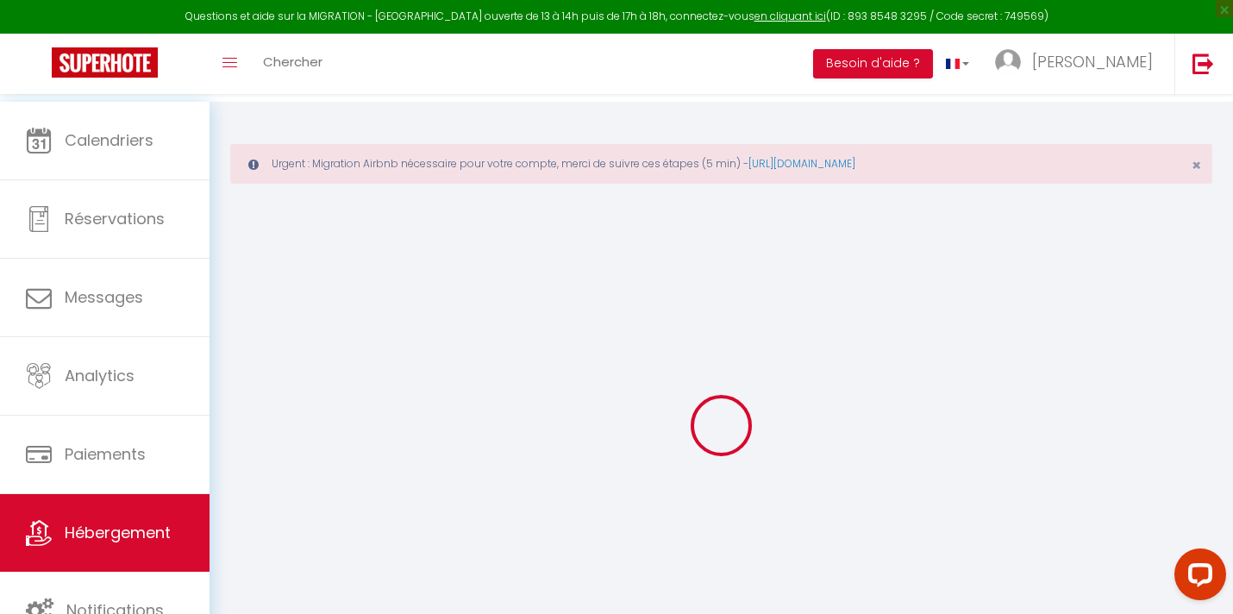
checkbox input "true"
select select
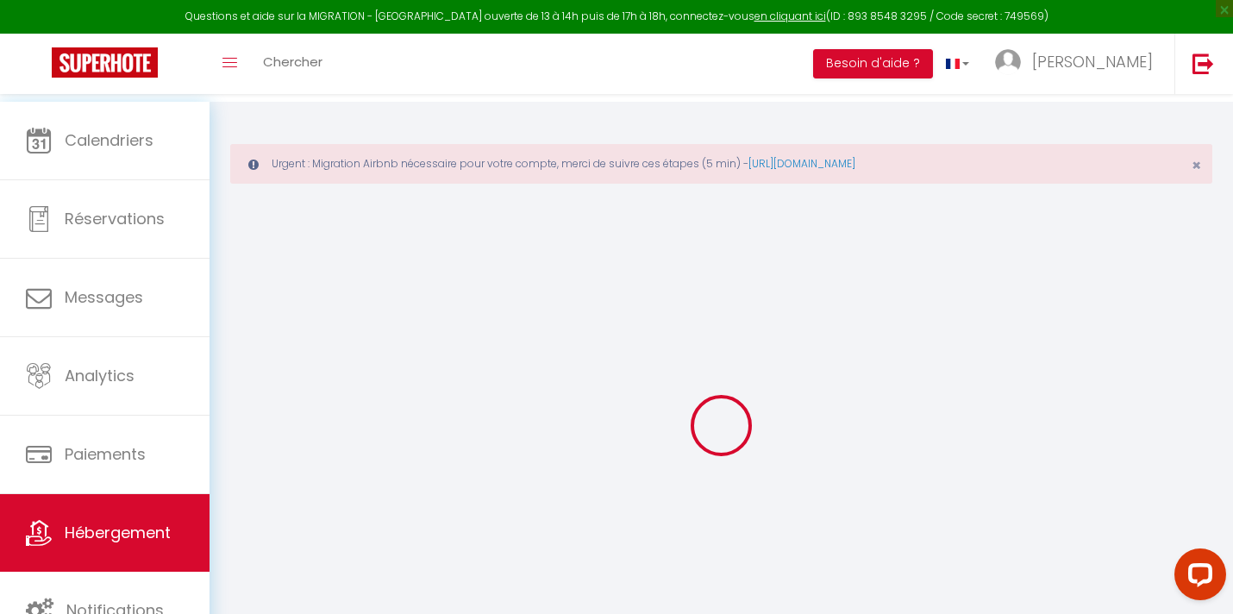
select select
checkbox input "true"
checkbox input "false"
checkbox input "true"
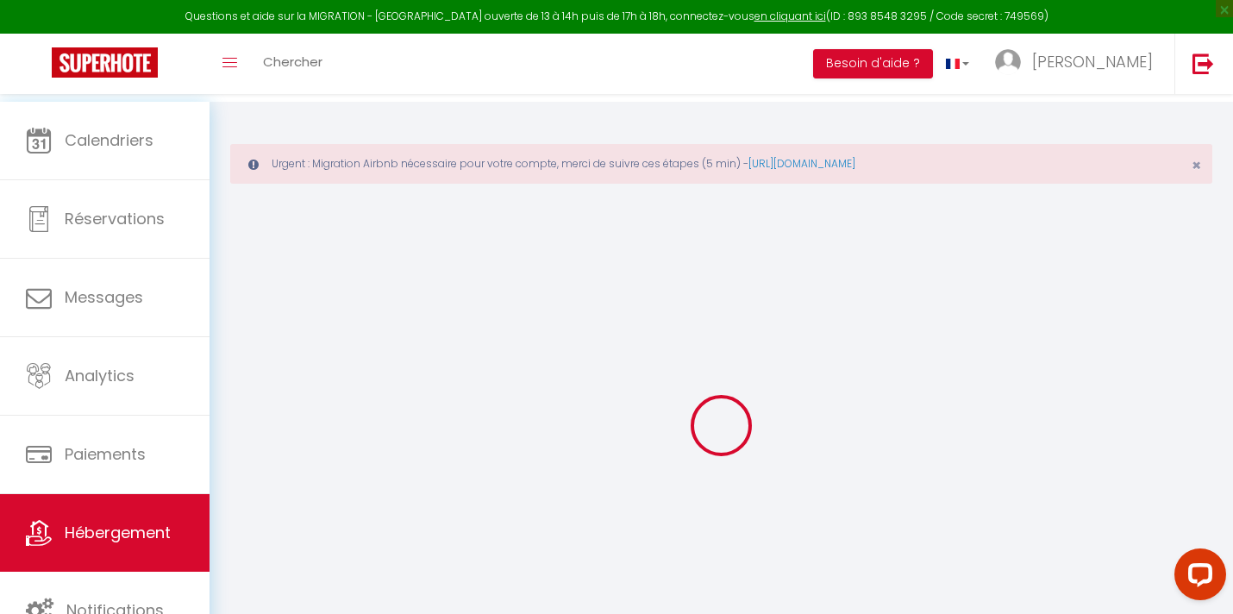
checkbox input "true"
checkbox input "false"
checkbox input "true"
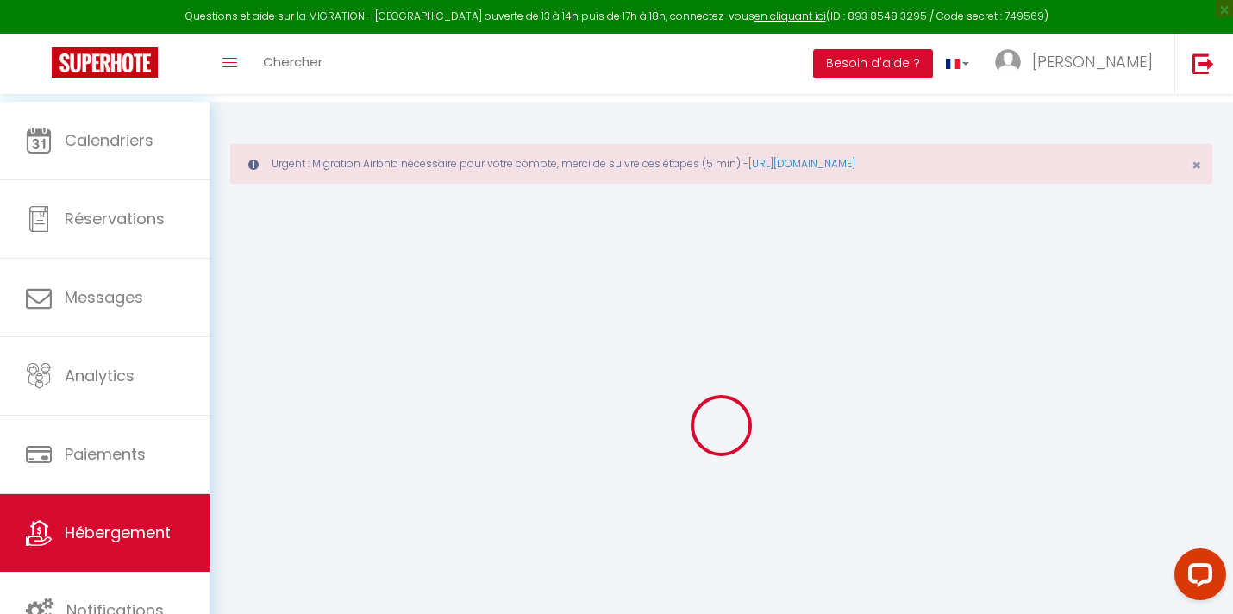
checkbox input "true"
checkbox input "false"
checkbox input "true"
select select "15:00"
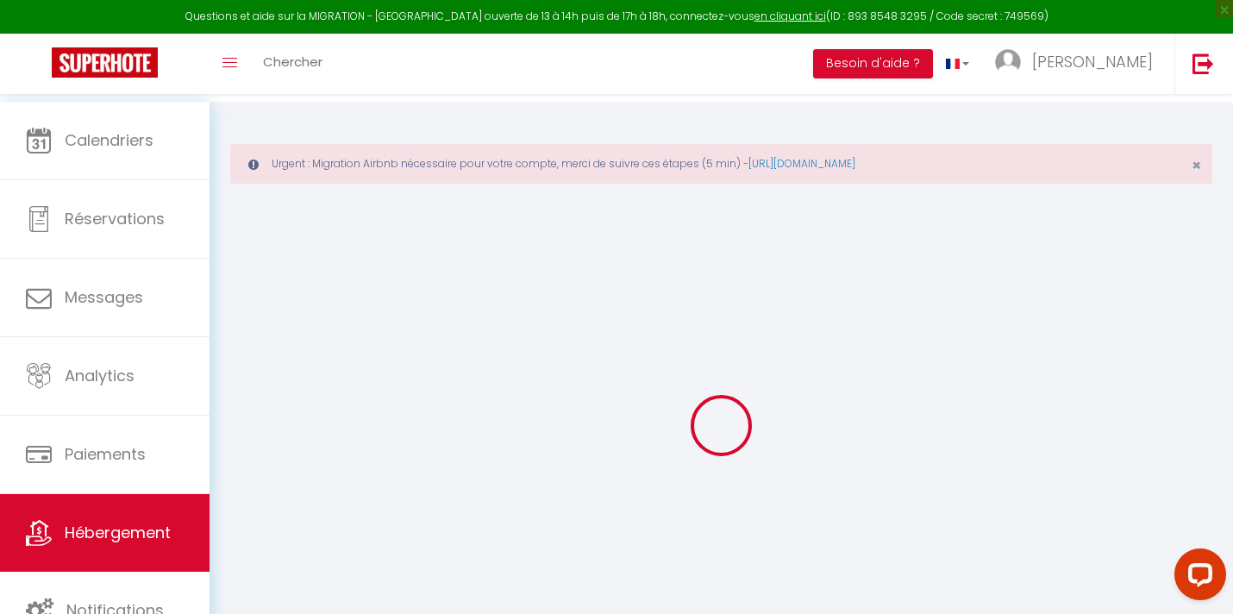
select select "00:00"
select select "11:00"
select select "30"
select select "120"
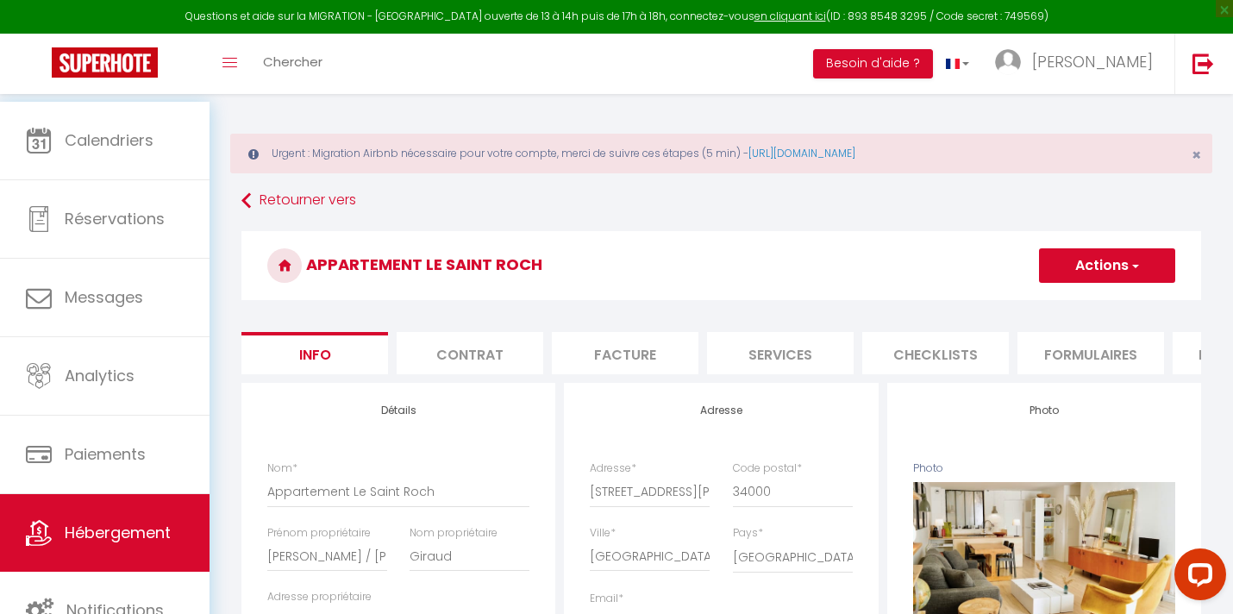
scroll to position [15, 0]
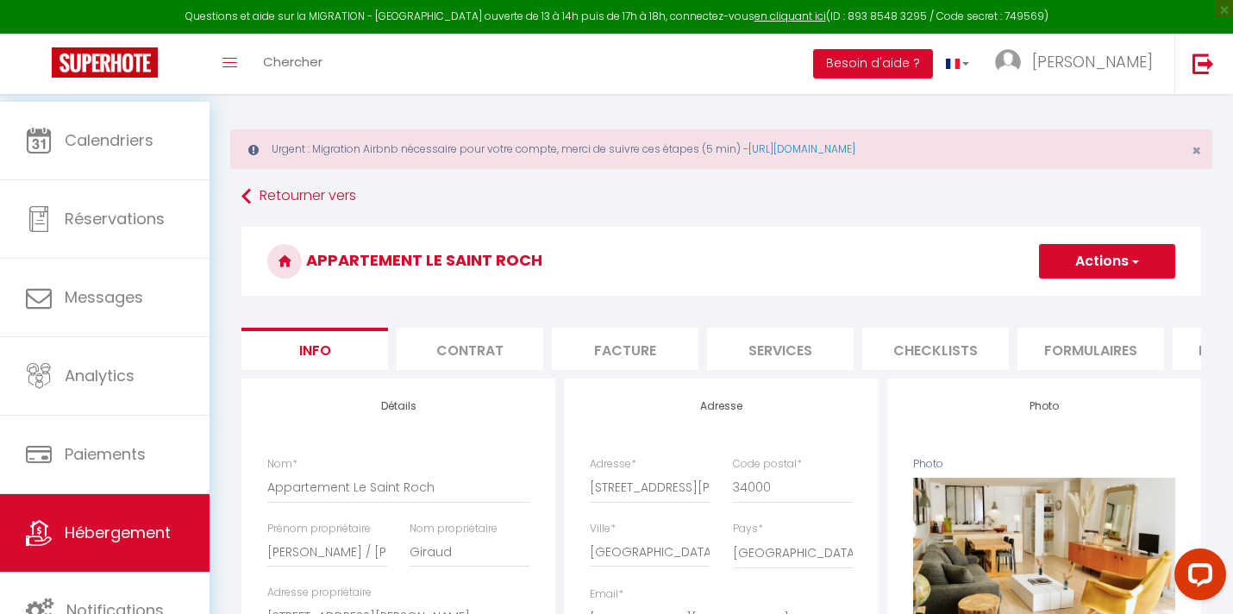
click at [1140, 278] on button "Actions" at bounding box center [1107, 261] width 136 height 34
click at [861, 295] on h3 "Appartement Le Saint Roch" at bounding box center [721, 261] width 960 height 69
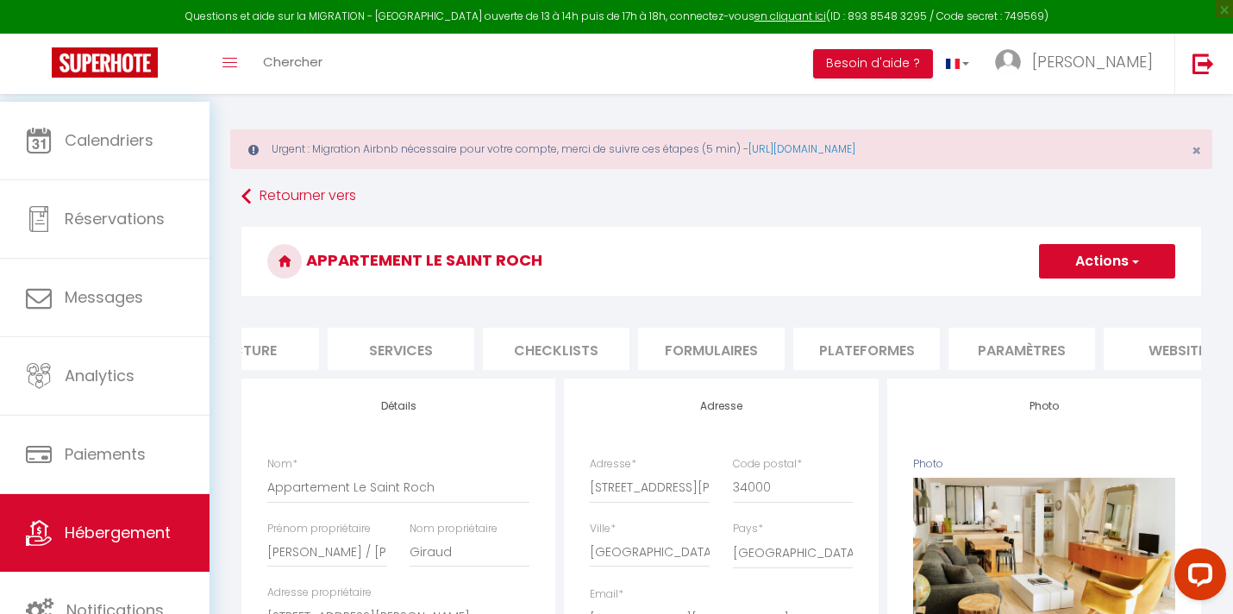
scroll to position [0, 421]
click at [962, 364] on li "Paramètres" at bounding box center [980, 349] width 147 height 42
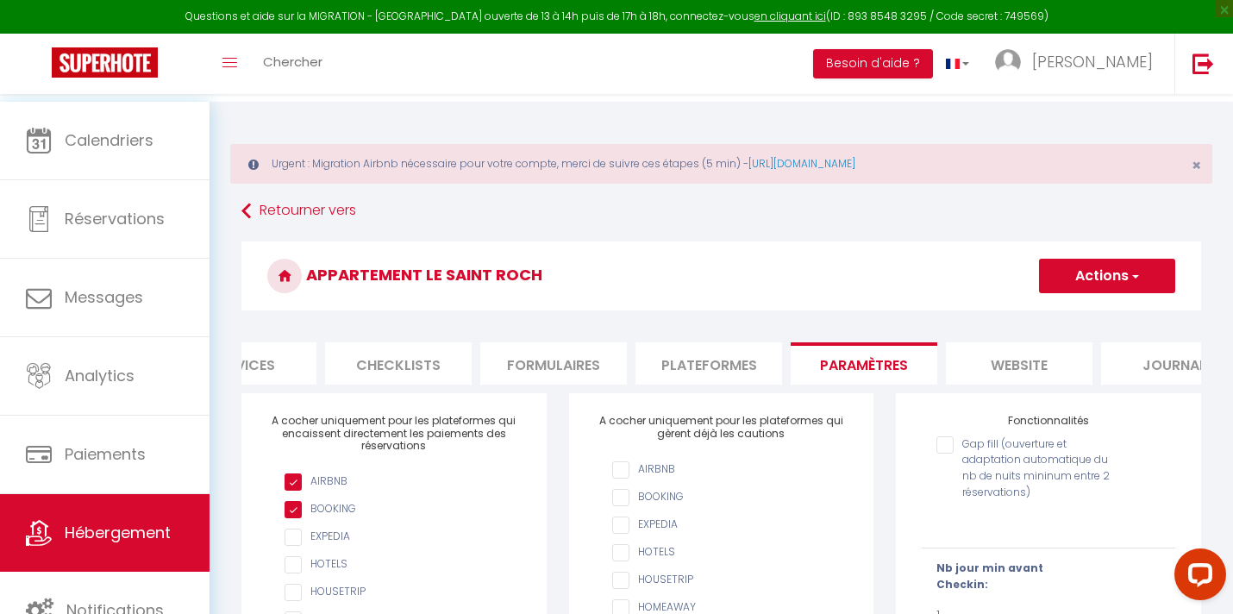
scroll to position [0, 592]
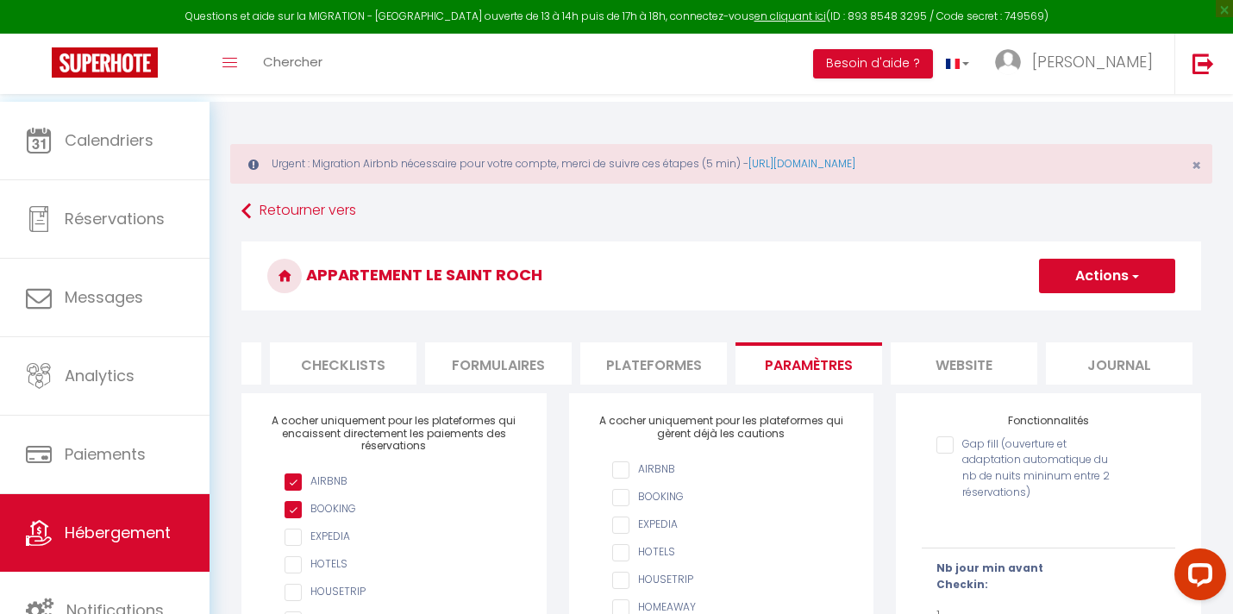
click at [1106, 383] on li "Journal" at bounding box center [1119, 363] width 147 height 42
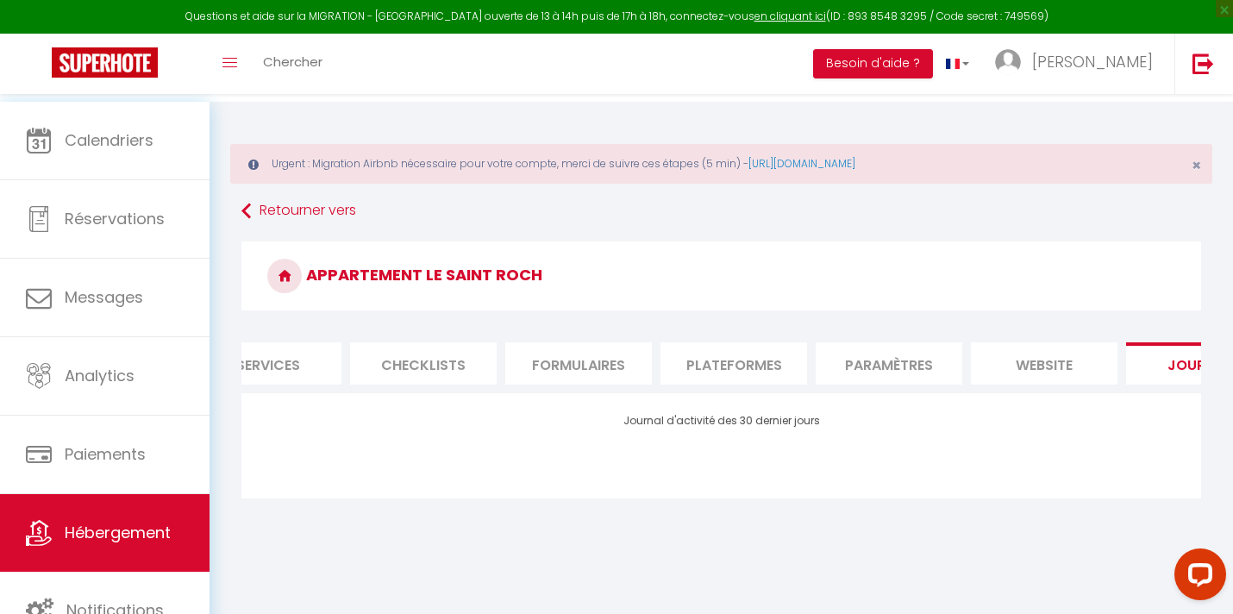
scroll to position [0, 511]
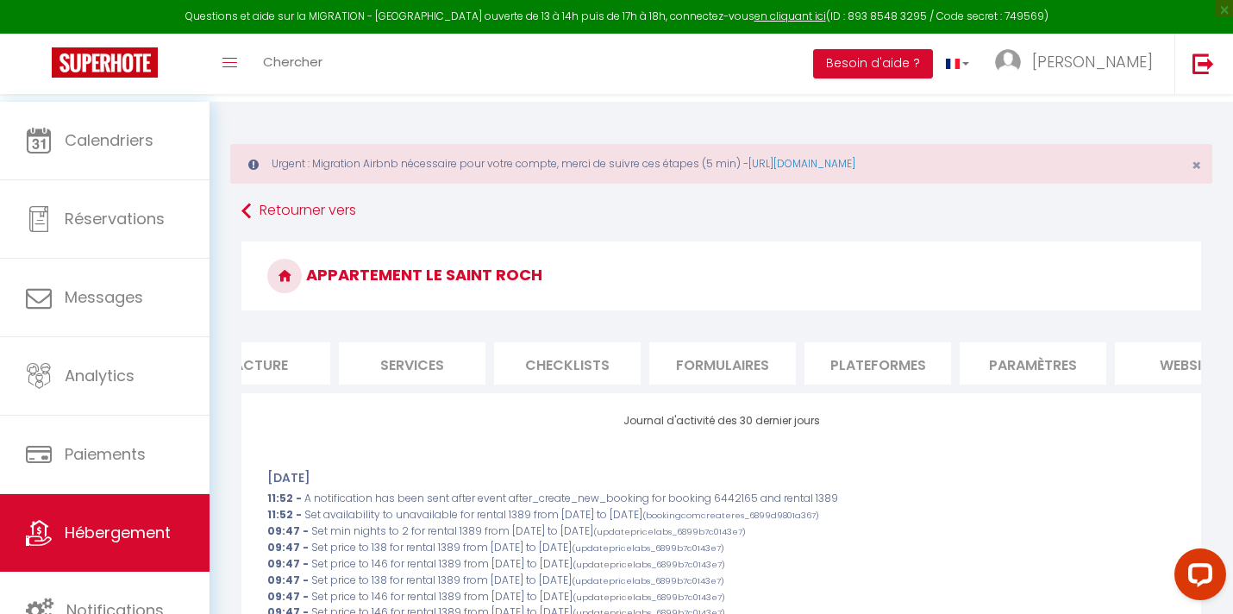
scroll to position [0, 367]
click at [867, 375] on li "Plateformes" at bounding box center [878, 363] width 147 height 42
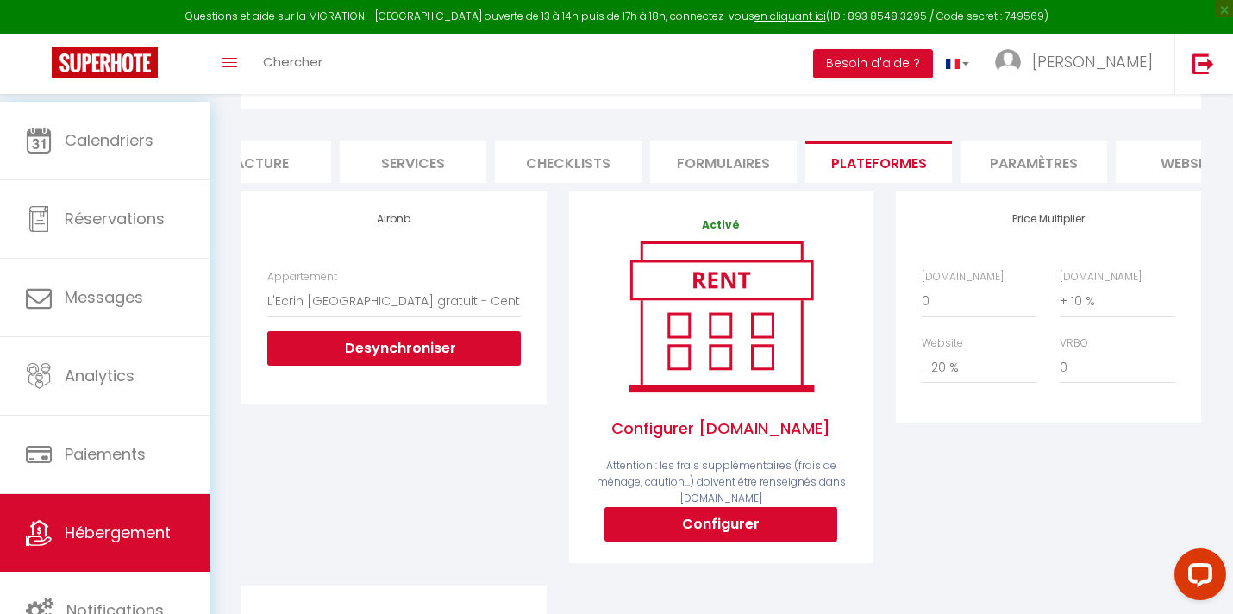
scroll to position [205, 0]
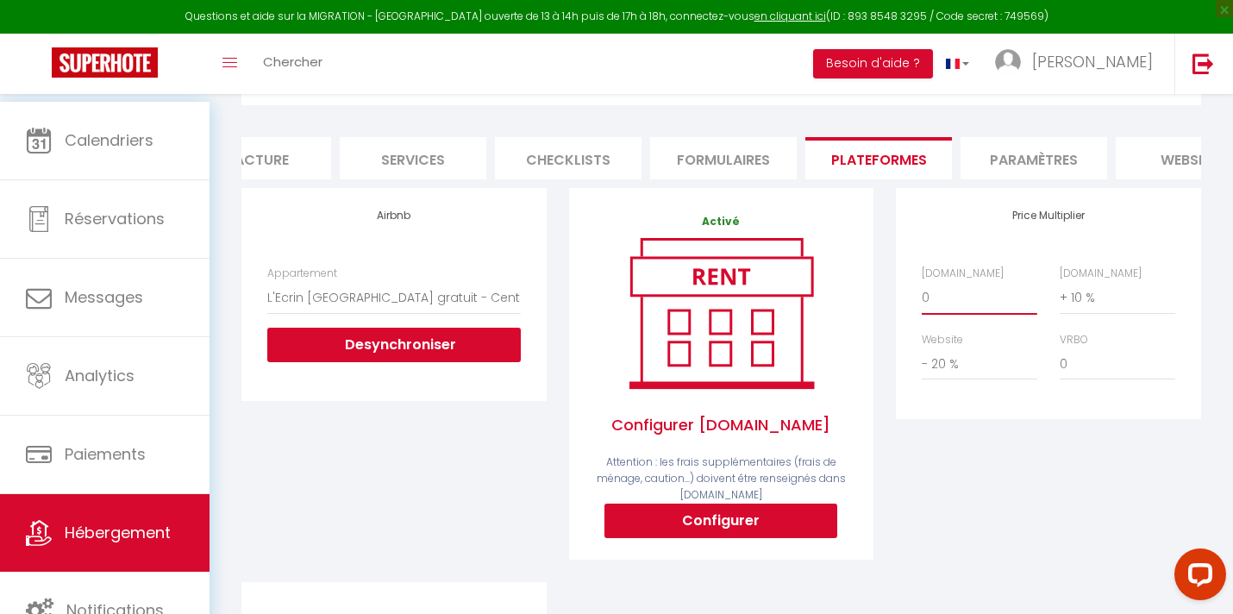
click at [937, 314] on select "0 + 1 % + 2 % + 3 % + 4 % + 5 % + 6 % + 7 % + 8 % + 9 %" at bounding box center [980, 297] width 116 height 33
click at [931, 314] on select "0 + 1 % + 2 % + 3 % + 4 % + 5 % + 6 % + 7 % + 8 % + 9 %" at bounding box center [980, 297] width 116 height 33
select select "+ 22 %"
click option "+ 22 %" at bounding box center [0, 0] width 0 height 0
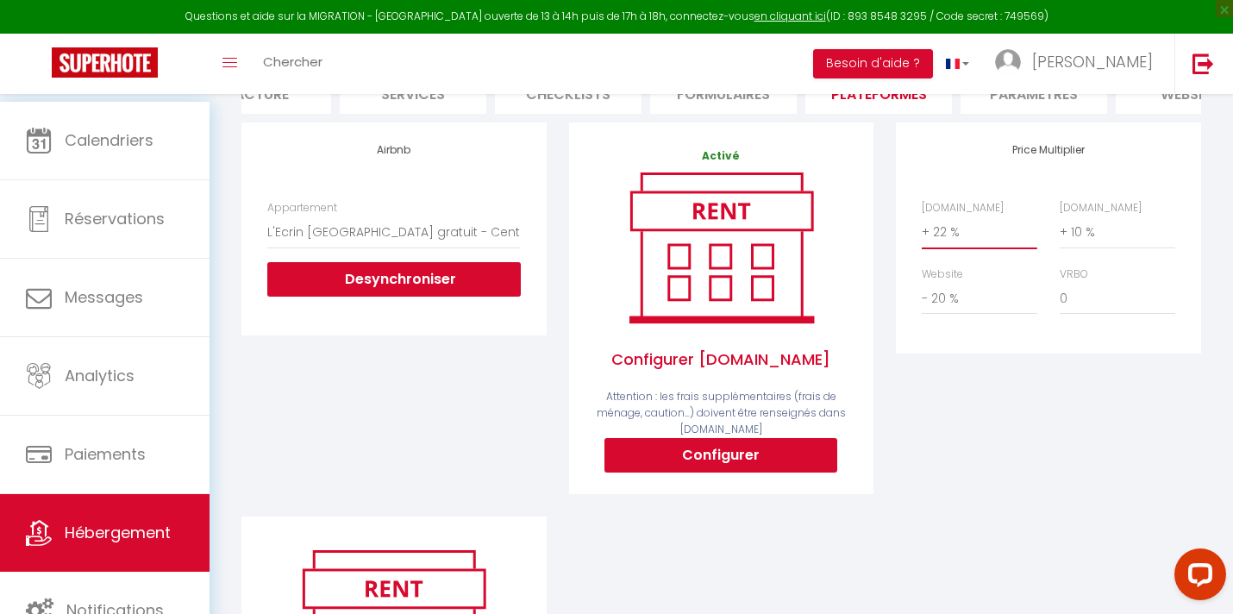
scroll to position [272, 0]
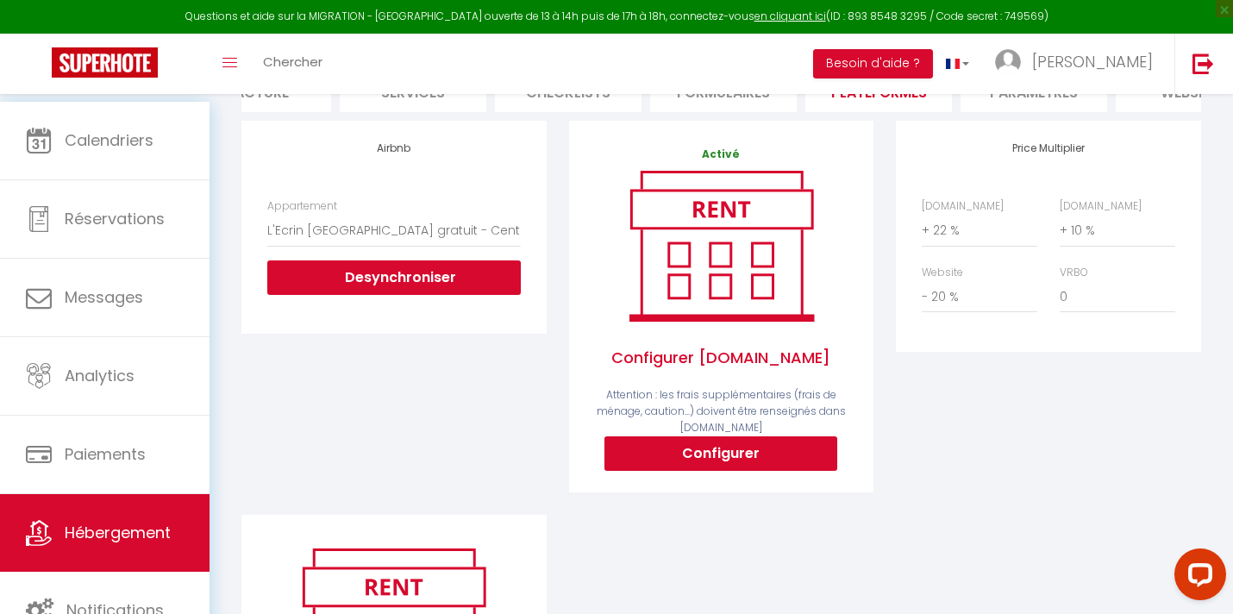
click at [1035, 112] on li "Paramètres" at bounding box center [1033, 91] width 147 height 42
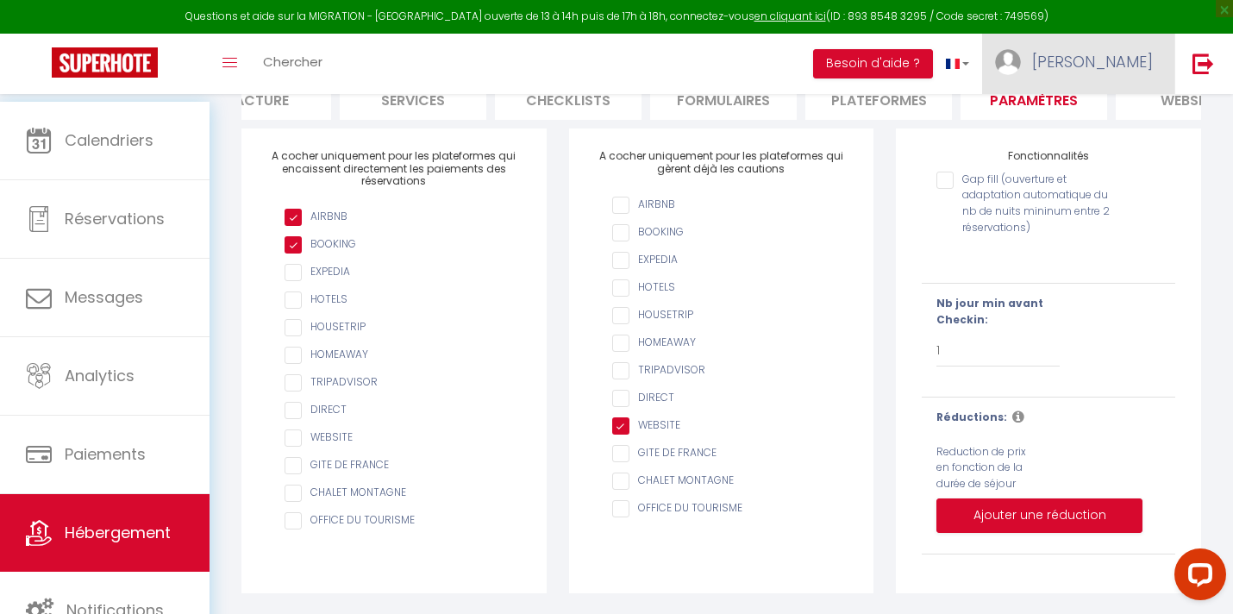
click at [1128, 67] on span "[PERSON_NAME]" at bounding box center [1092, 62] width 121 height 22
click at [1093, 128] on link "Paramètres" at bounding box center [1105, 119] width 128 height 29
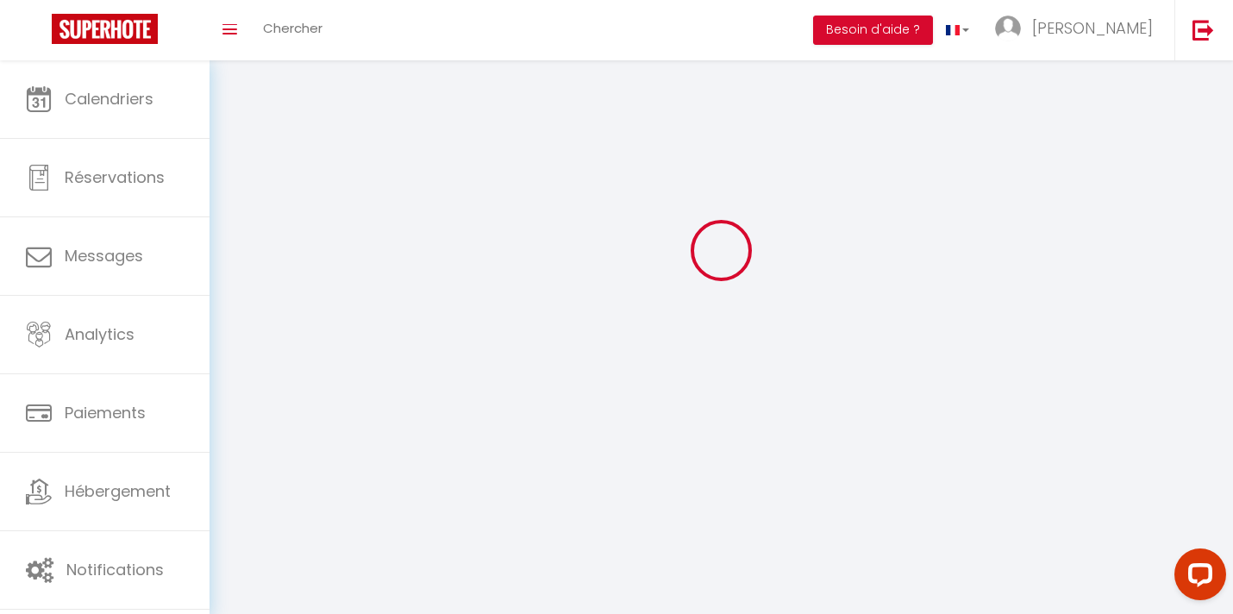
type input "[PERSON_NAME]"
type input "Giraud"
type input "[PHONE_NUMBER]"
type input "[STREET_ADDRESS][PERSON_NAME]"
type input "75020"
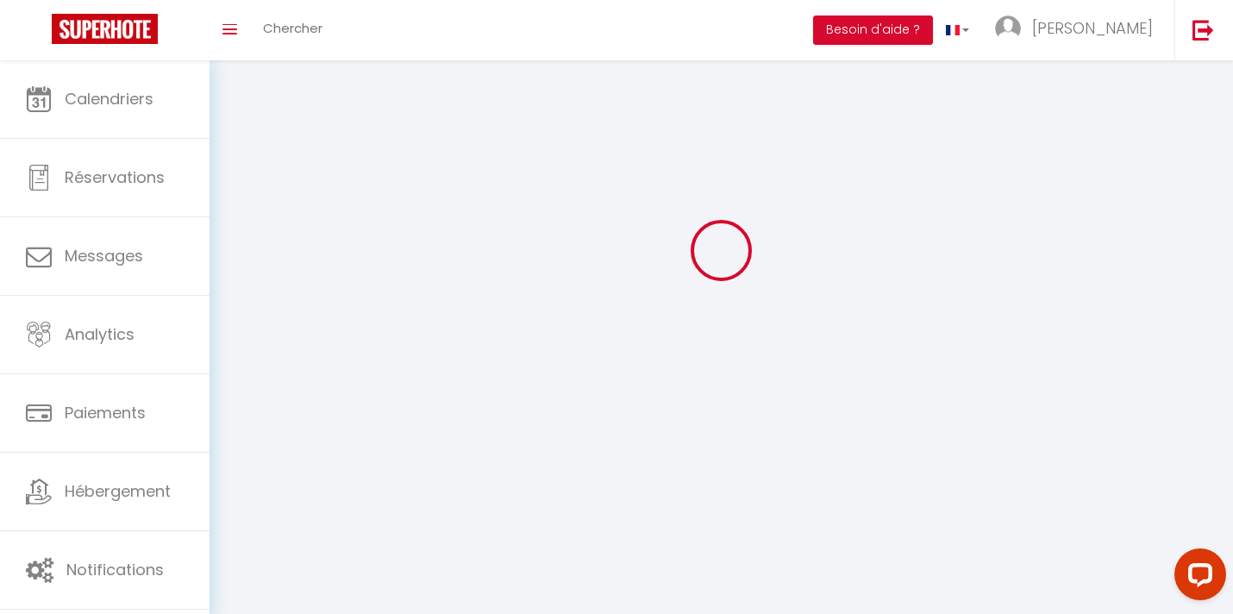
type input "[GEOGRAPHIC_DATA]"
type input "YptSAd9RqpHmoznpkJflnis9b"
type input "kBnwUIBS77CqWRXrJT4kqnZJk"
type input "[URL][DOMAIN_NAME]"
select select "1"
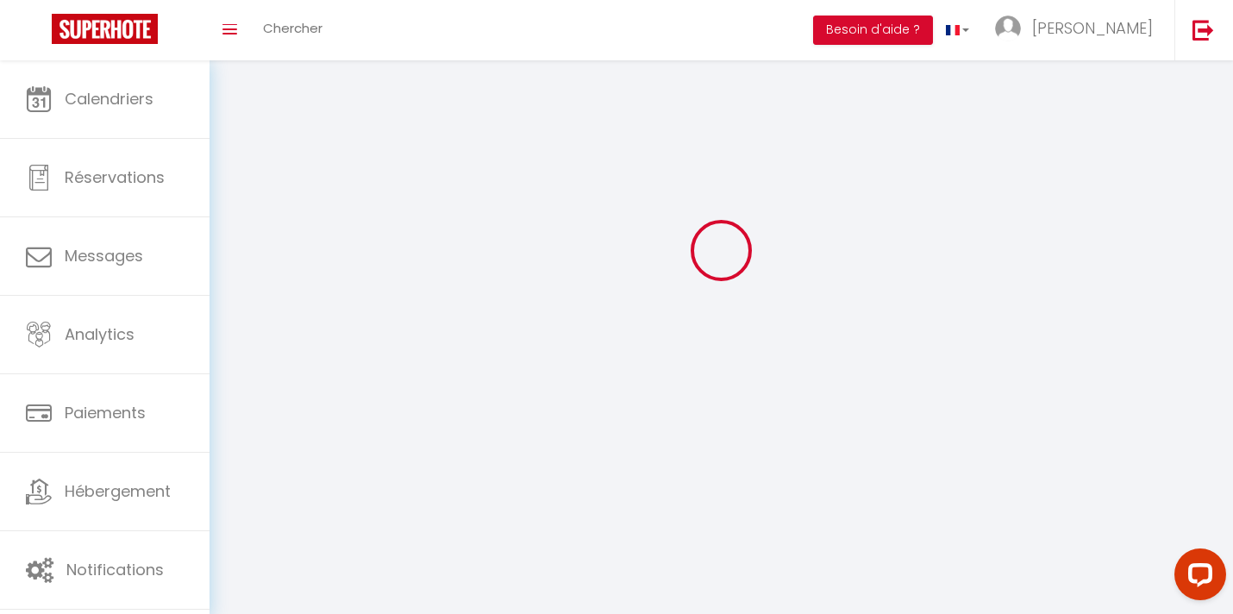
select select "28"
select select "fr"
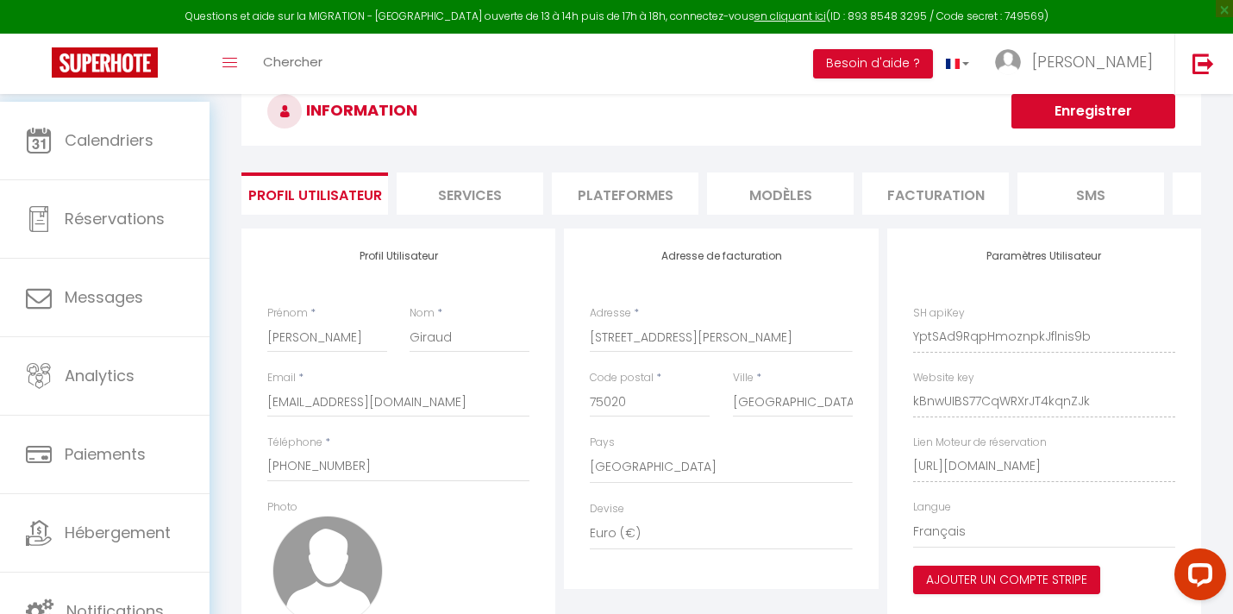
scroll to position [102, 0]
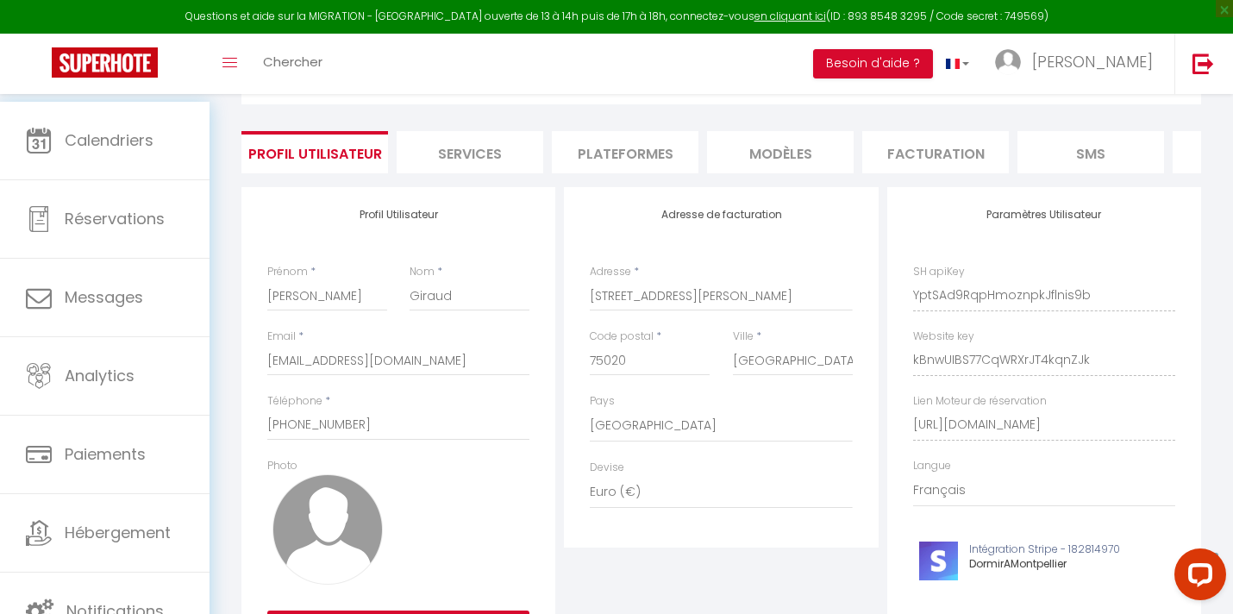
click at [607, 164] on li "Plateformes" at bounding box center [625, 152] width 147 height 42
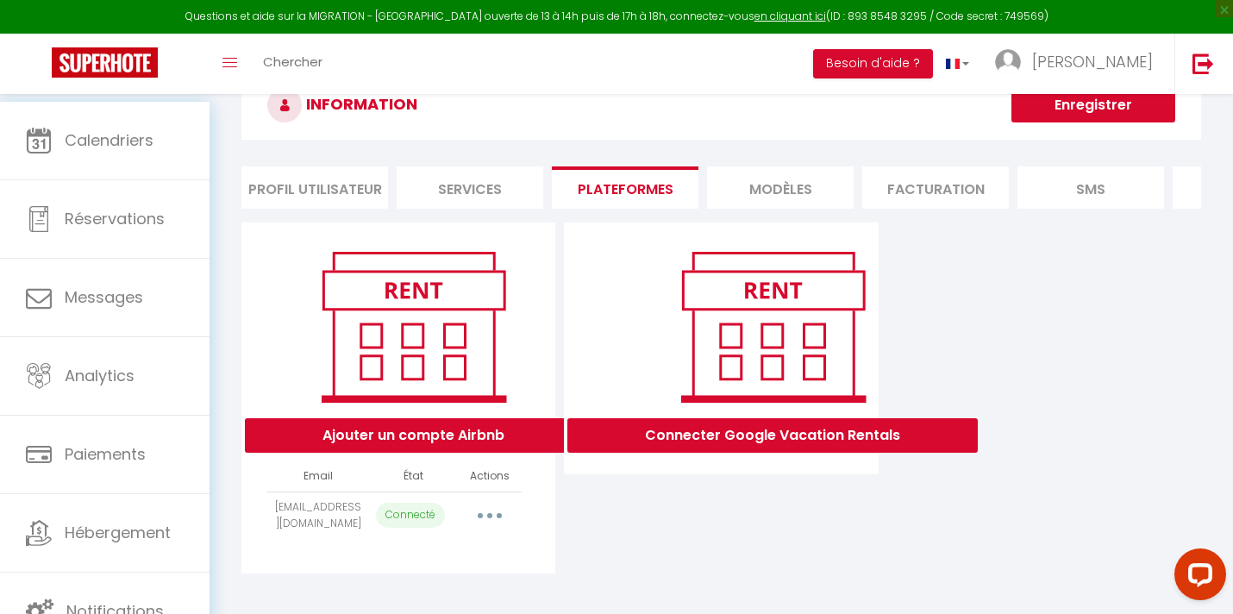
scroll to position [164, 0]
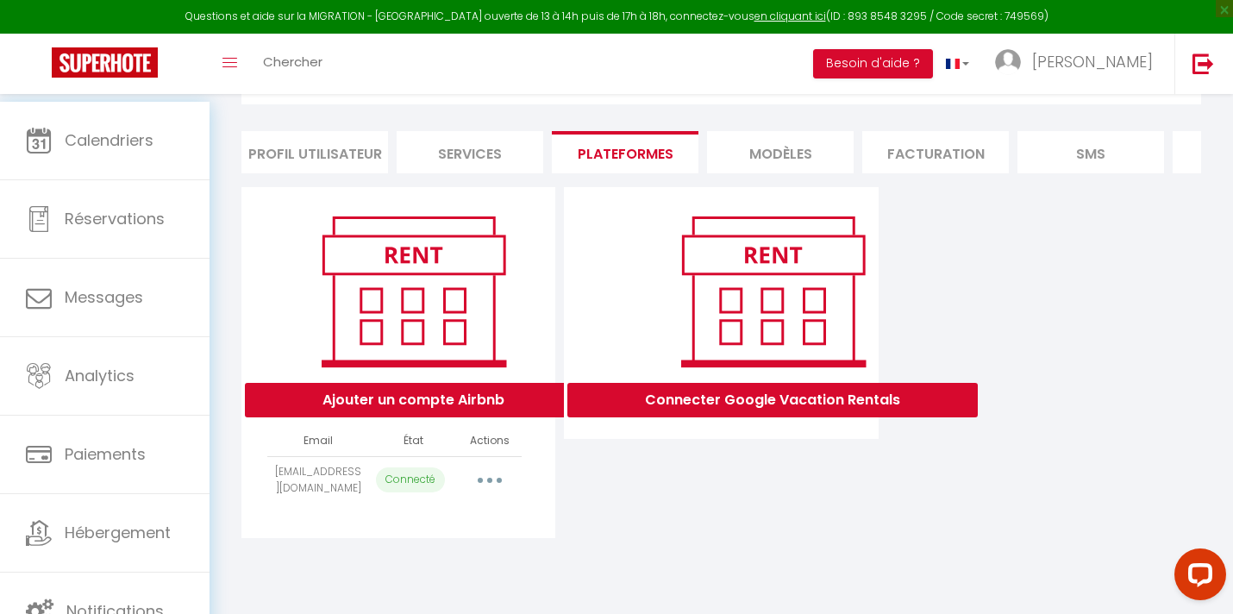
click at [486, 485] on button "button" at bounding box center [490, 480] width 48 height 28
click at [419, 589] on link "Reconnecter le compte" at bounding box center [413, 580] width 191 height 29
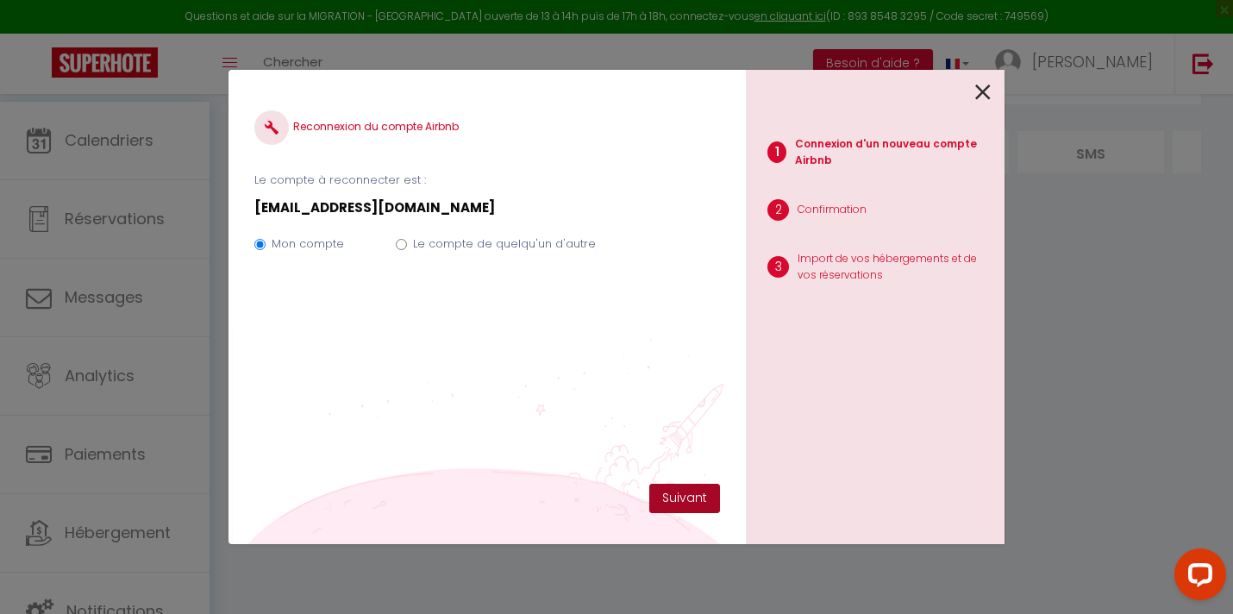
click at [671, 508] on button "Suivant" at bounding box center [684, 498] width 71 height 29
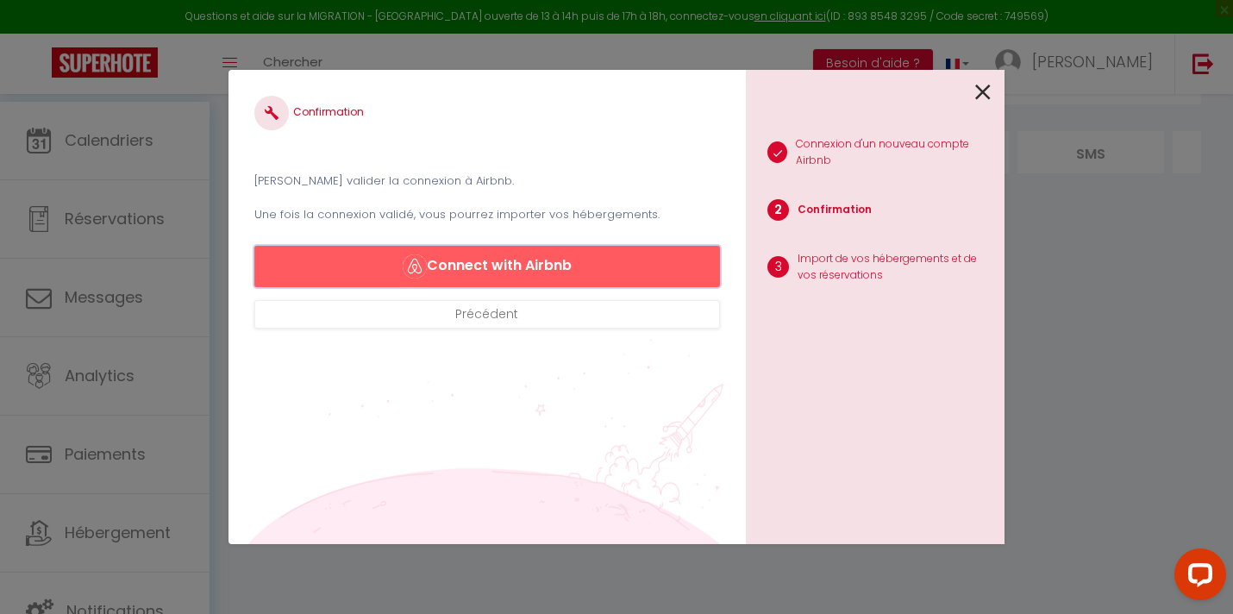
click at [515, 287] on button "Connect with Airbnb" at bounding box center [487, 266] width 466 height 41
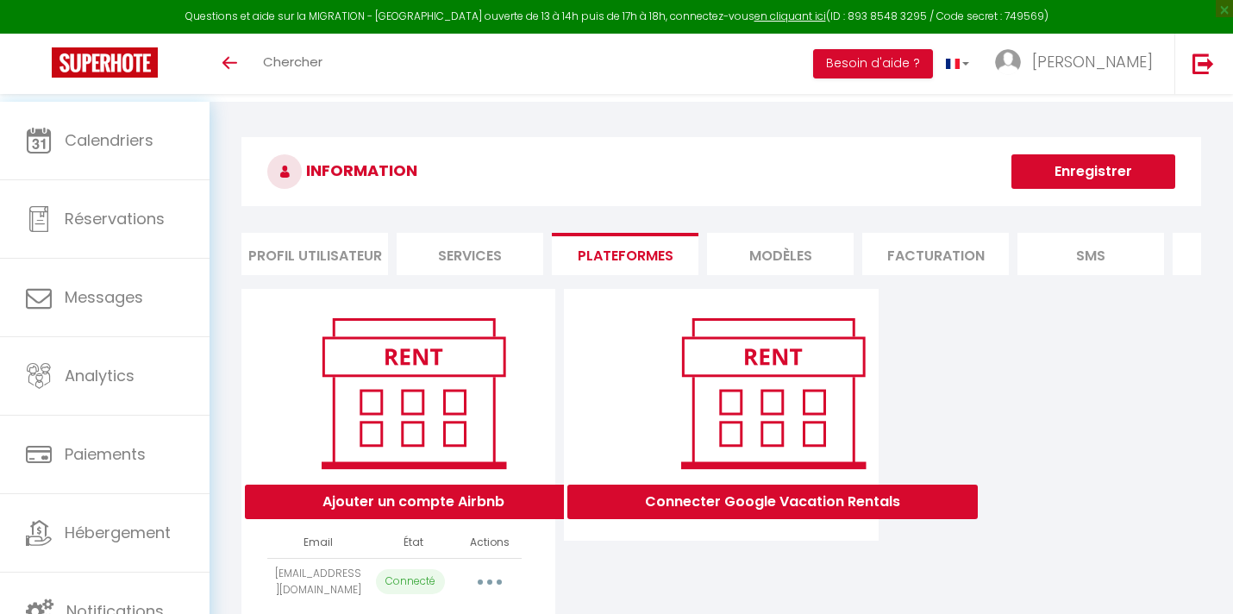
select select "1389"
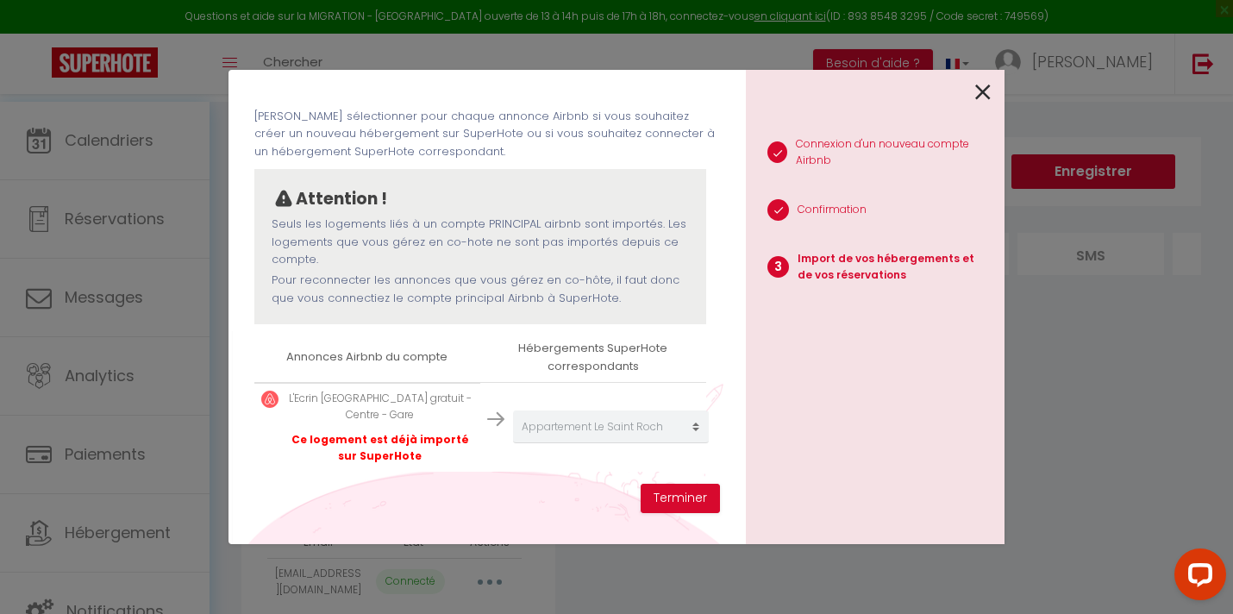
scroll to position [216, 3]
click at [672, 504] on button "Terminer" at bounding box center [680, 498] width 79 height 29
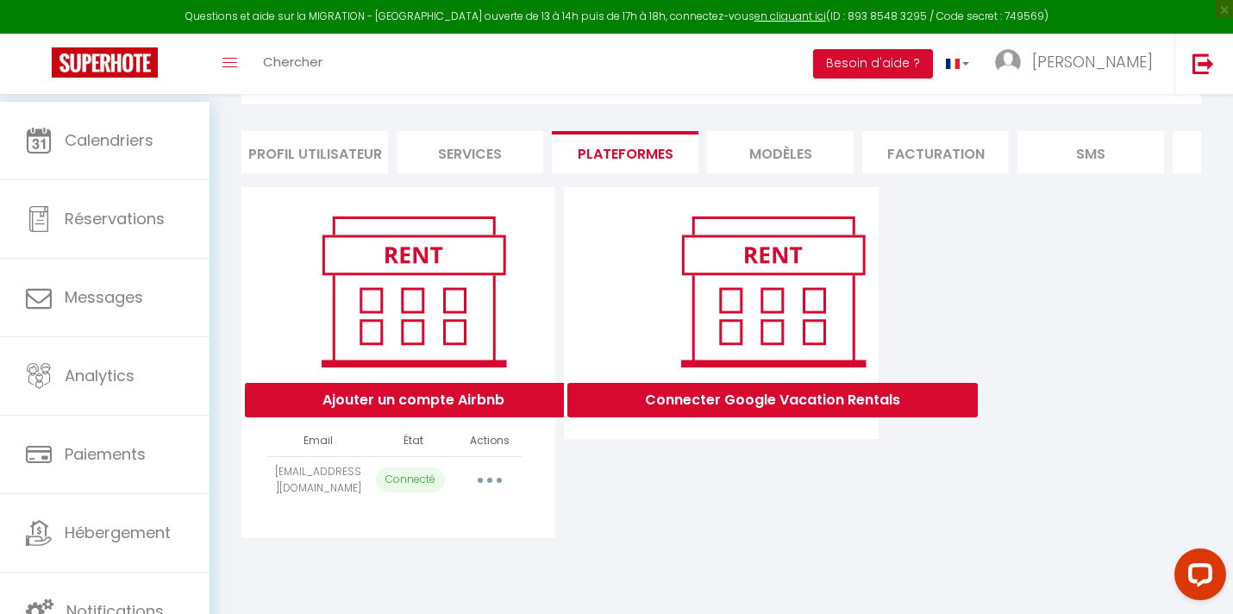
scroll to position [0, 0]
